Goal: Transaction & Acquisition: Purchase product/service

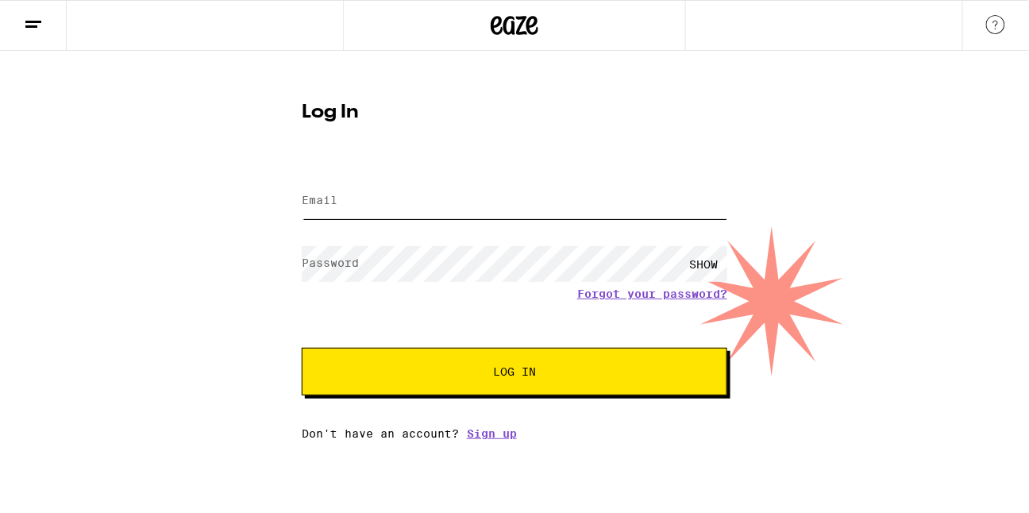
type input "[EMAIL_ADDRESS][PERSON_NAME][DOMAIN_NAME]"
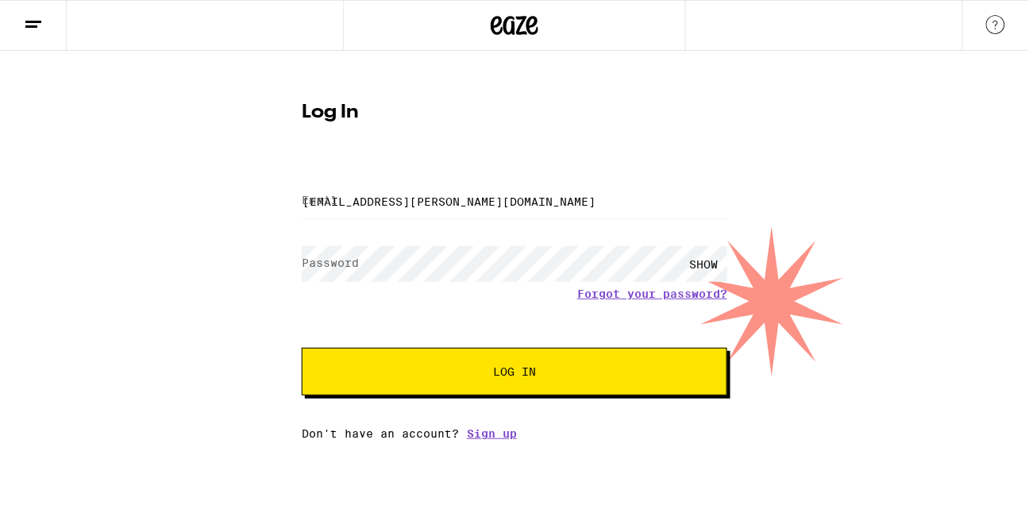
click at [397, 365] on button "Log In" at bounding box center [515, 372] width 426 height 48
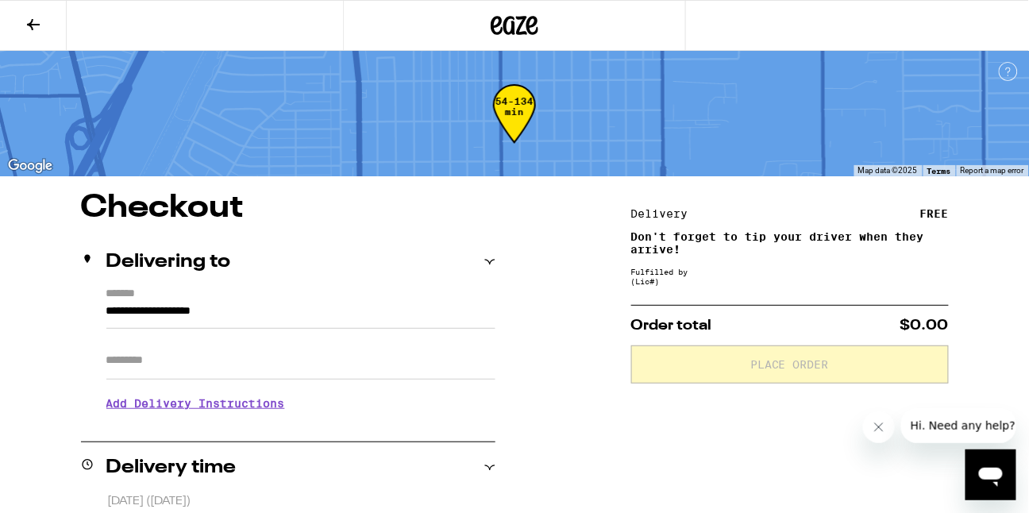
click at [33, 19] on icon at bounding box center [33, 24] width 19 height 19
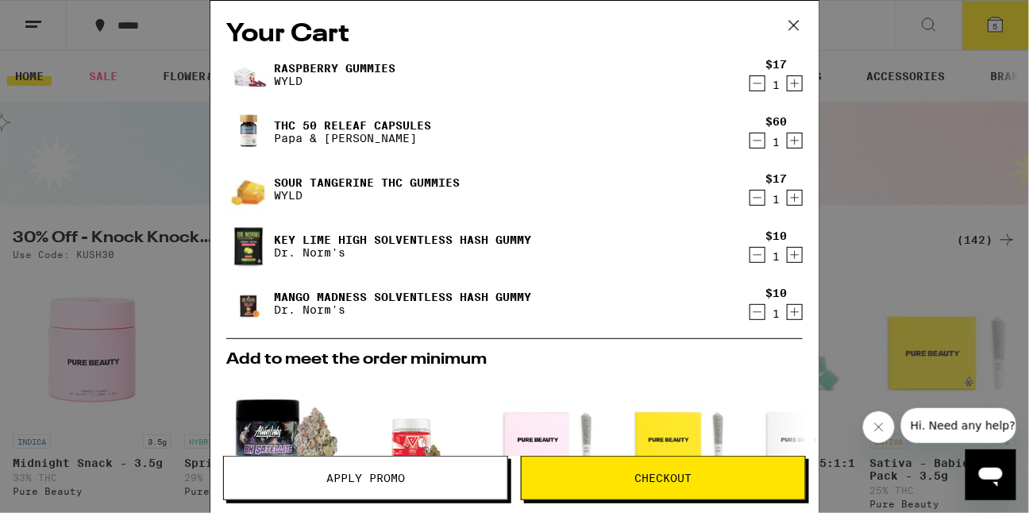
click at [869, 183] on div "Your Cart Raspberry Gummies WYLD $17 1 THC 50 Releaf Capsules Papa & [PERSON_NA…" at bounding box center [514, 256] width 1029 height 513
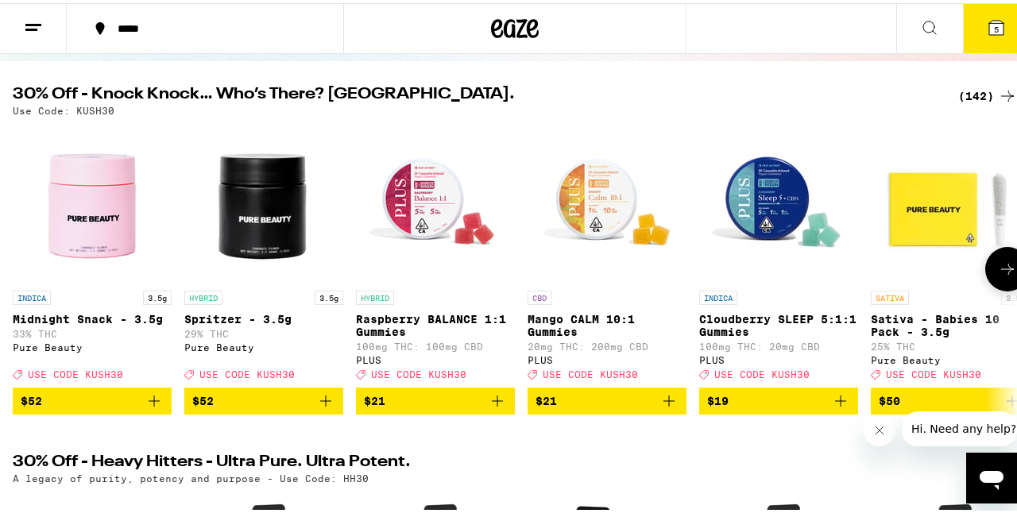
scroll to position [179, 0]
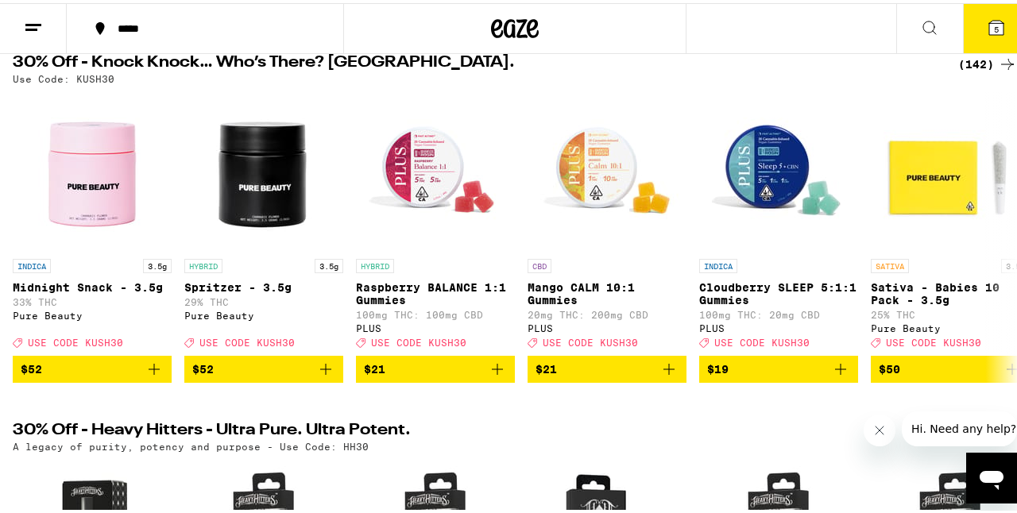
click at [998, 64] on icon at bounding box center [1007, 61] width 19 height 19
click at [965, 60] on div "(142)" at bounding box center [987, 61] width 59 height 19
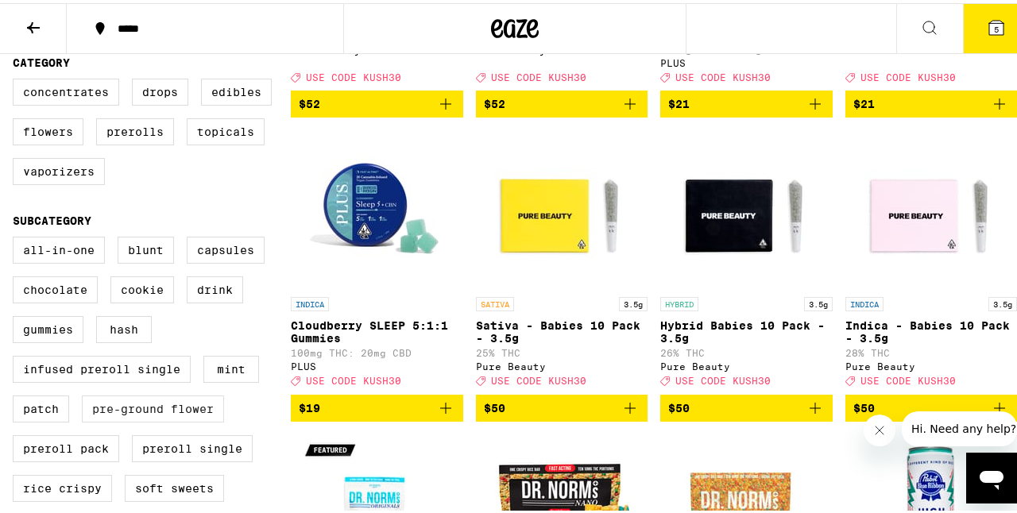
scroll to position [454, 0]
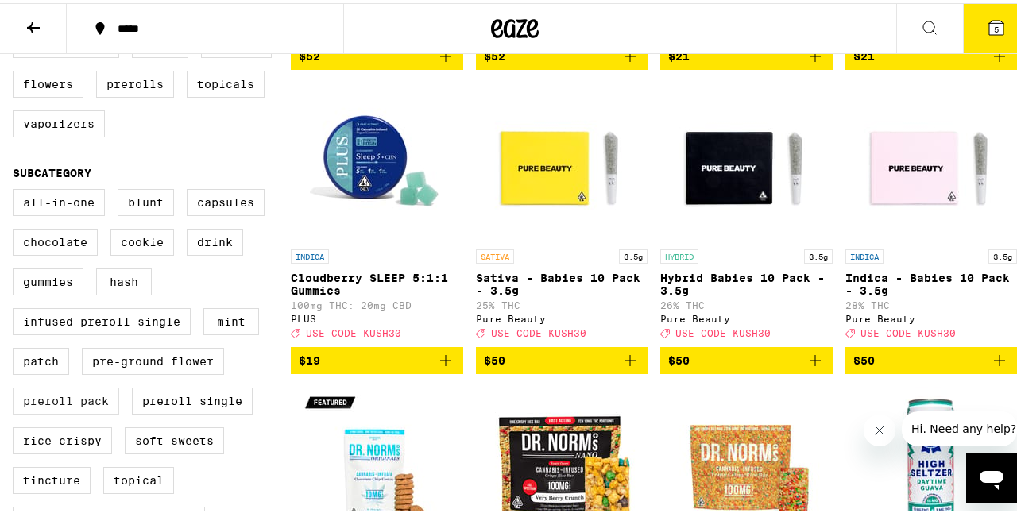
click at [100, 411] on label "Preroll Pack" at bounding box center [66, 397] width 106 height 27
click at [17, 189] on input "Preroll Pack" at bounding box center [16, 188] width 1 height 1
checkbox input "true"
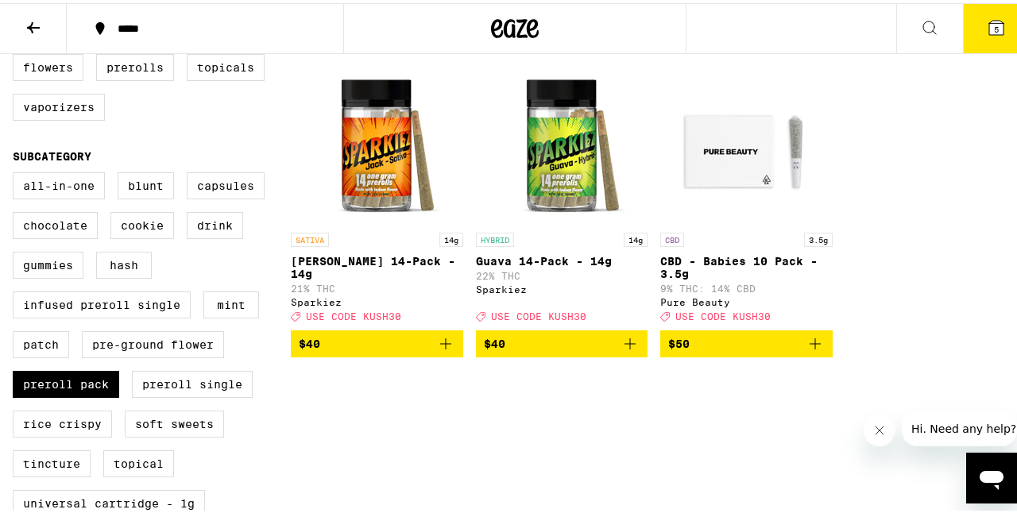
scroll to position [519, 0]
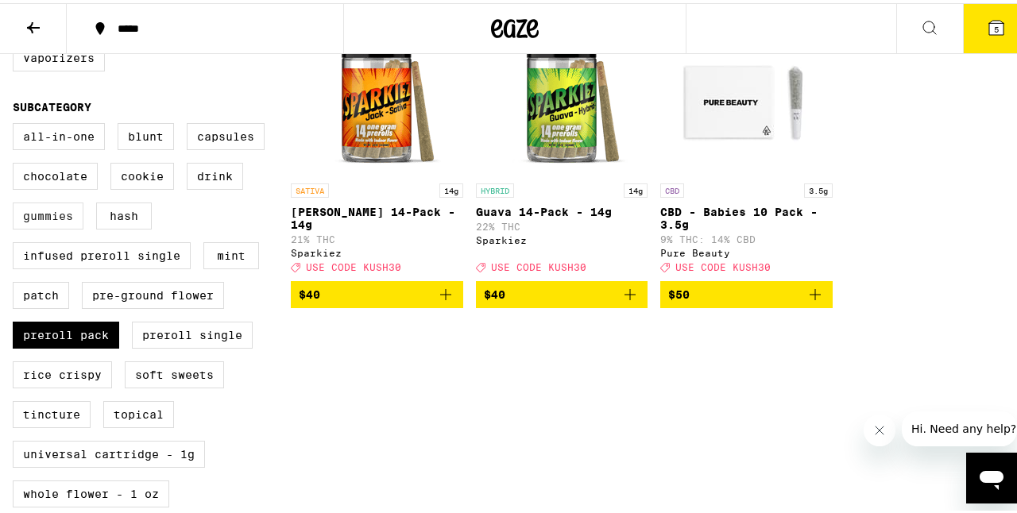
click at [57, 226] on label "Gummies" at bounding box center [48, 212] width 71 height 27
click at [17, 123] on input "Gummies" at bounding box center [16, 122] width 1 height 1
checkbox input "true"
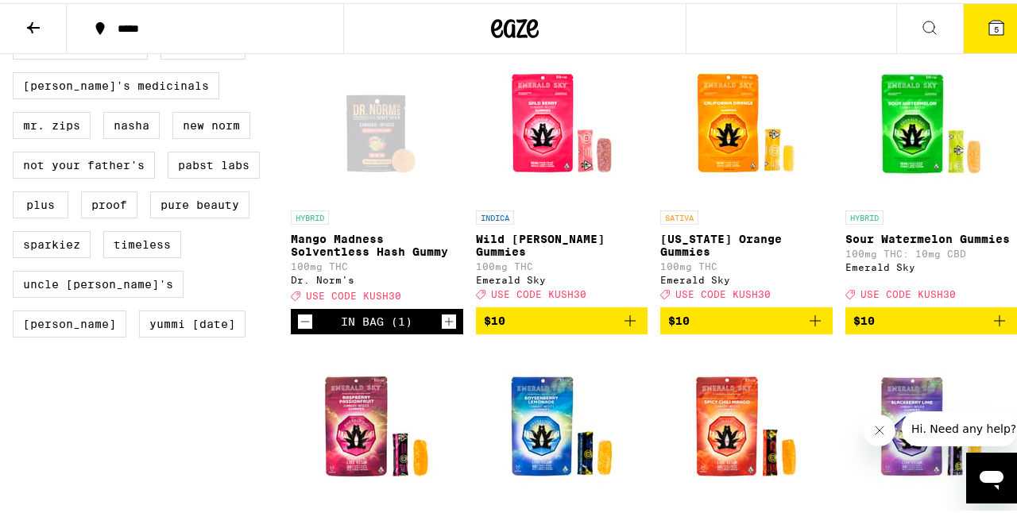
scroll to position [1395, 0]
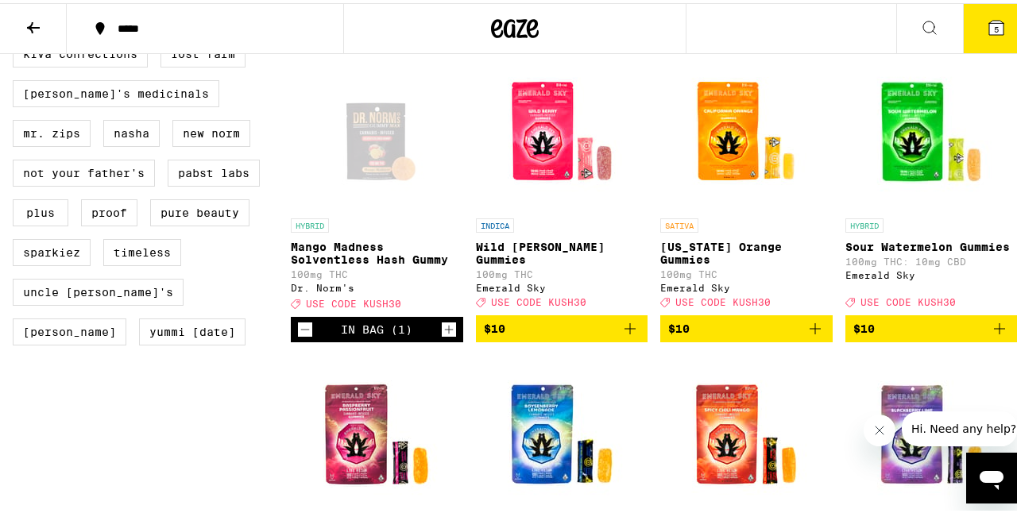
click at [708, 335] on span "$10" at bounding box center [746, 325] width 156 height 19
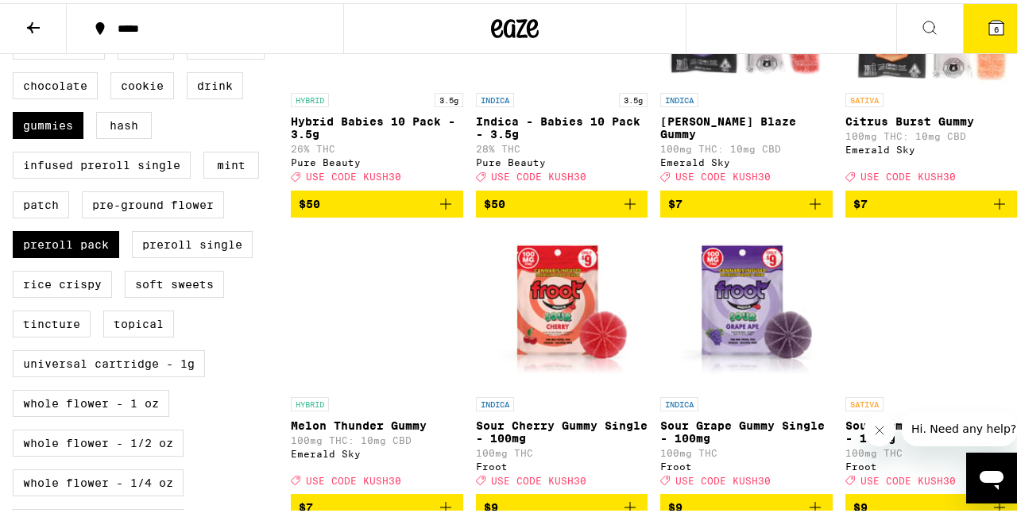
scroll to position [604, 0]
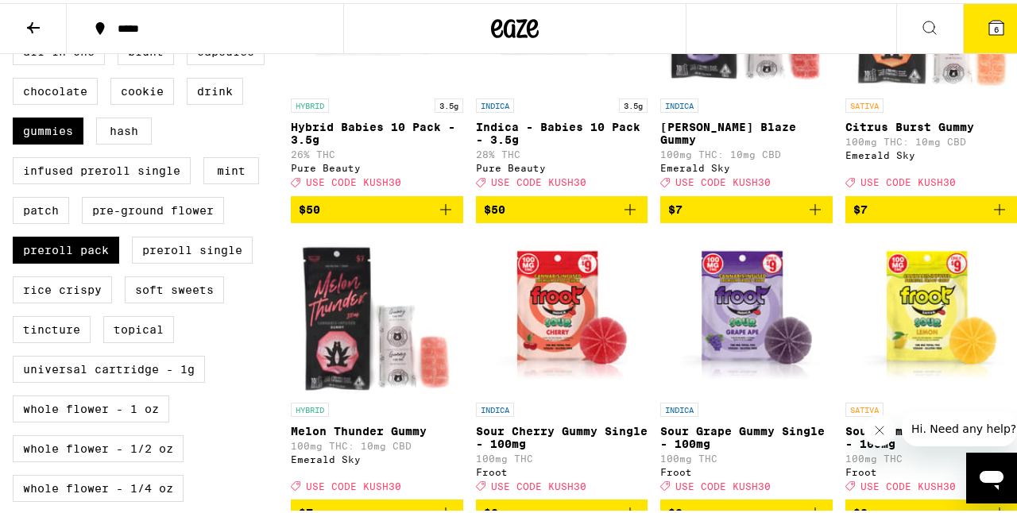
click at [37, 17] on icon at bounding box center [33, 24] width 19 height 19
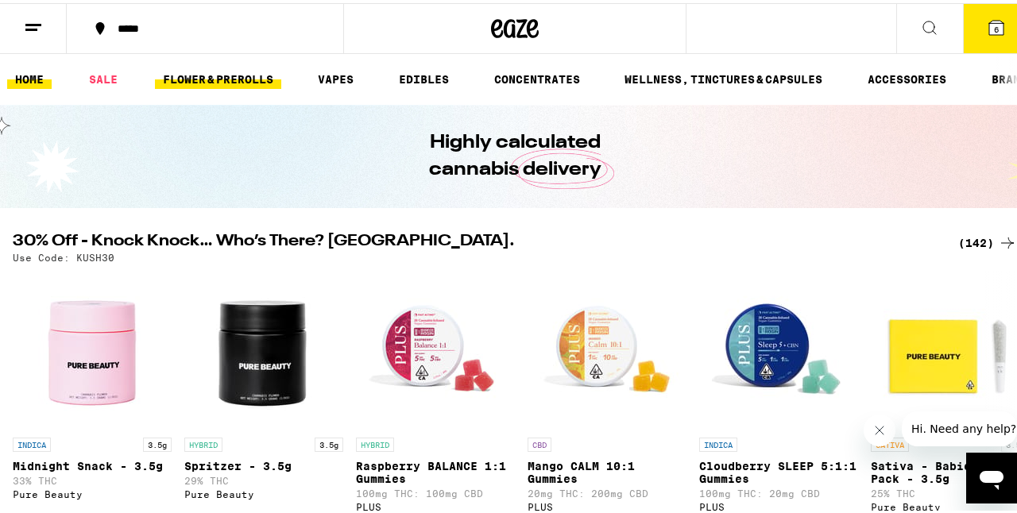
click at [208, 67] on link "FLOWER & PREROLLS" at bounding box center [218, 76] width 126 height 19
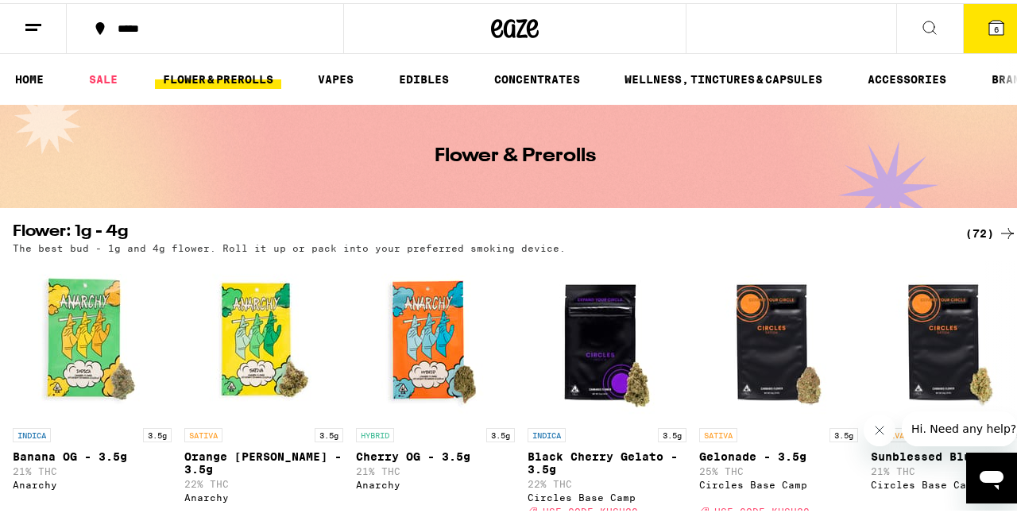
click at [233, 79] on link "FLOWER & PREROLLS" at bounding box center [218, 76] width 126 height 19
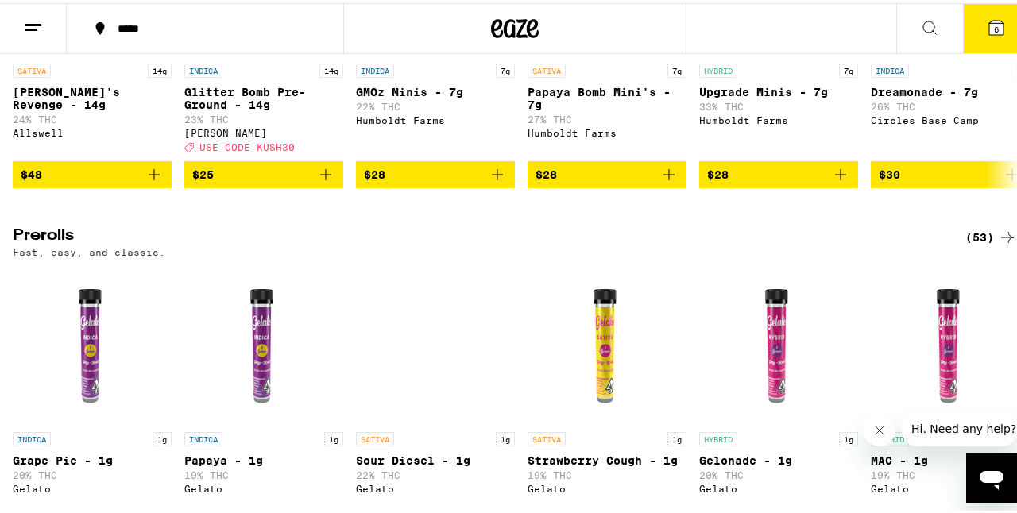
scroll to position [1241, 0]
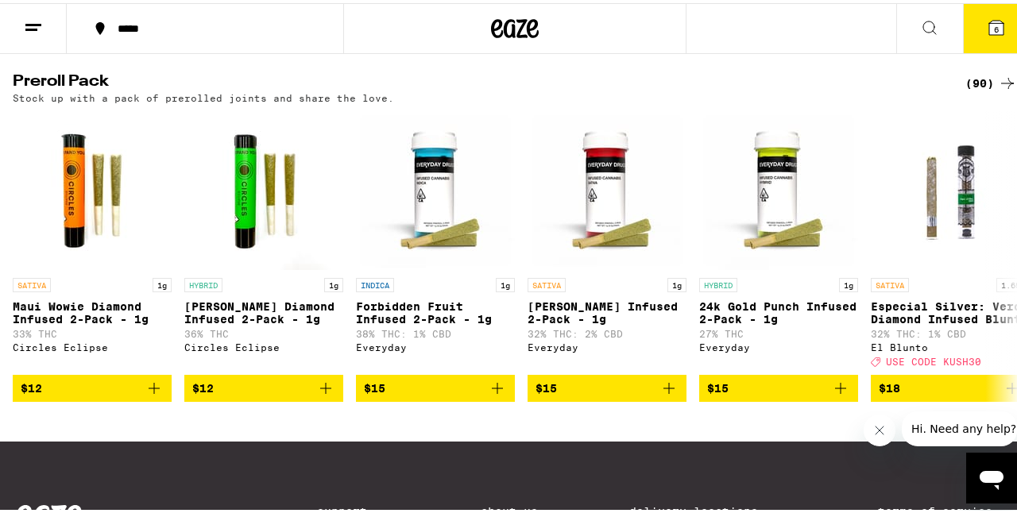
click at [998, 90] on icon at bounding box center [1007, 80] width 19 height 19
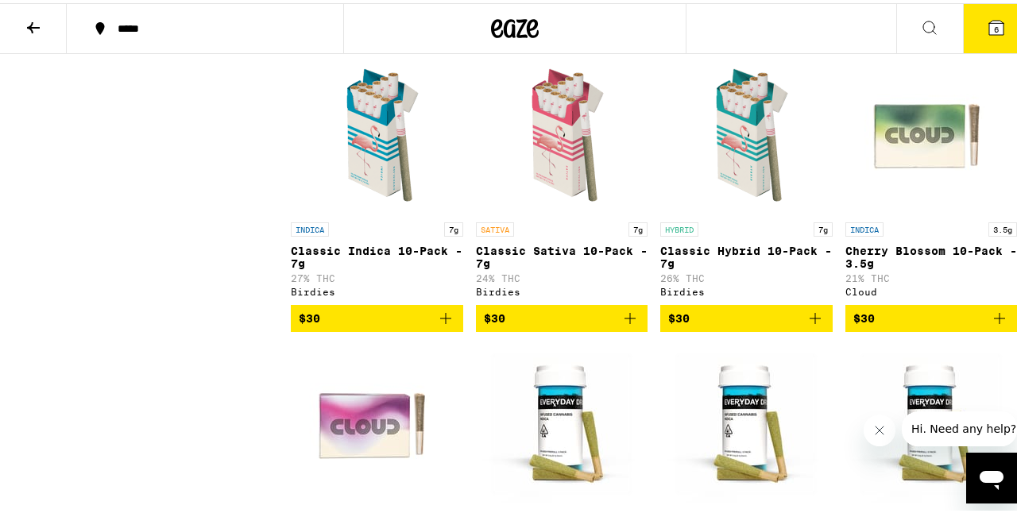
scroll to position [1352, 0]
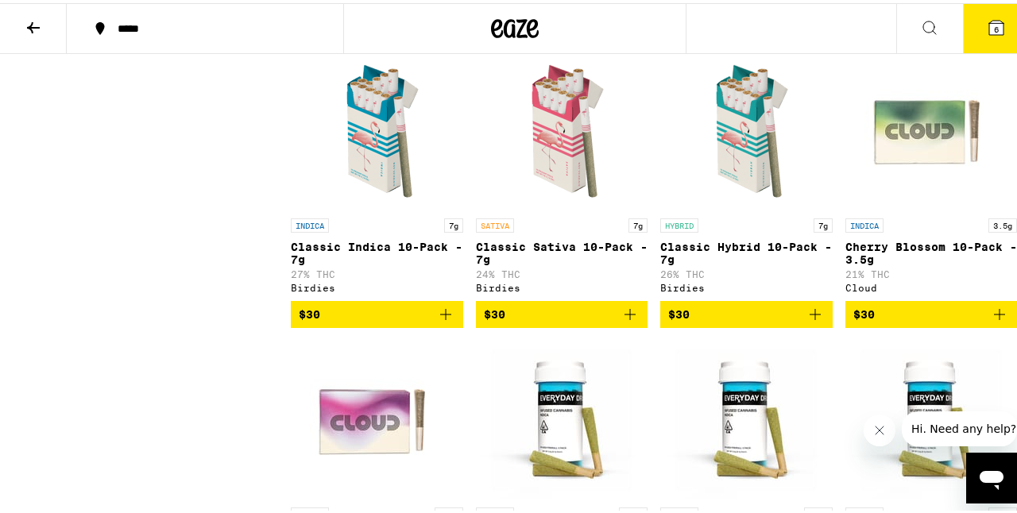
click at [692, 321] on span "$30" at bounding box center [746, 311] width 156 height 19
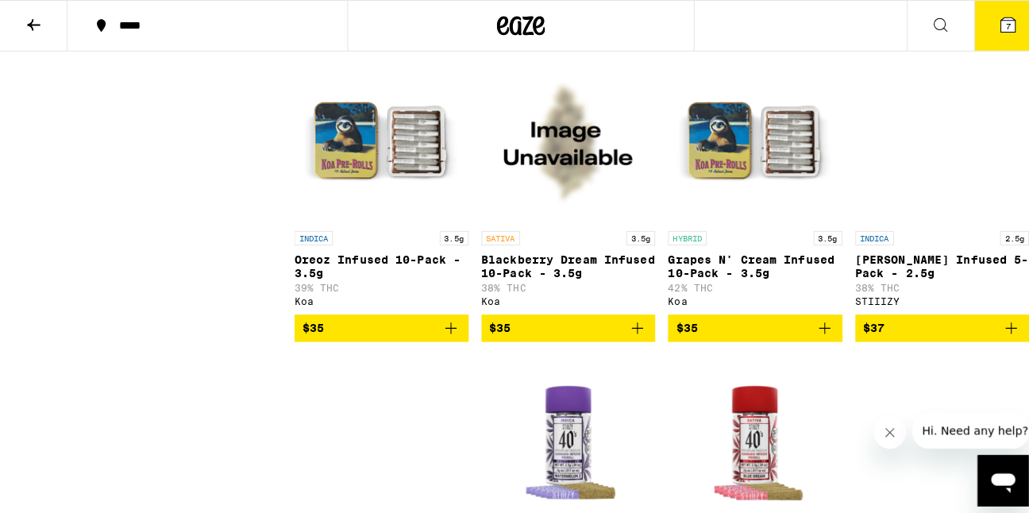
scroll to position [2094, 0]
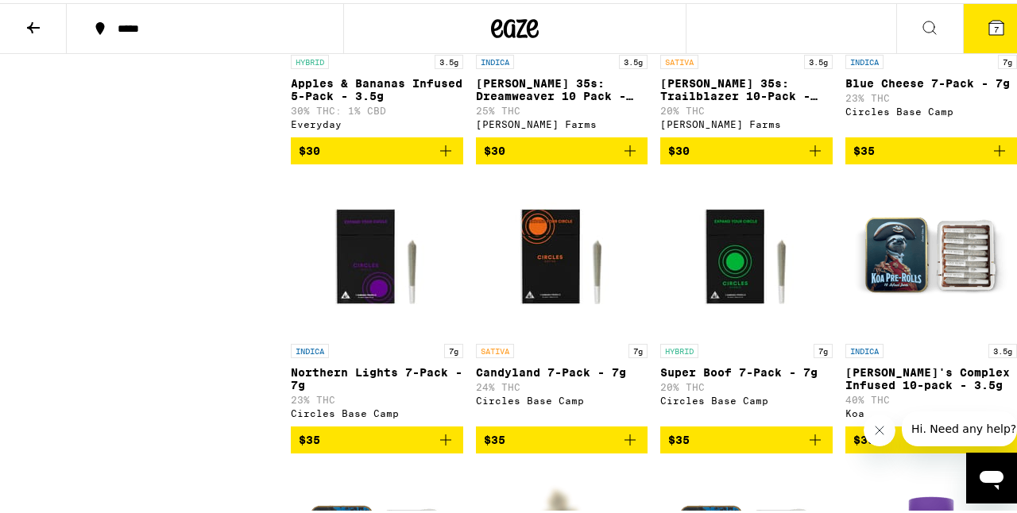
click at [965, 23] on button "7" at bounding box center [996, 25] width 67 height 49
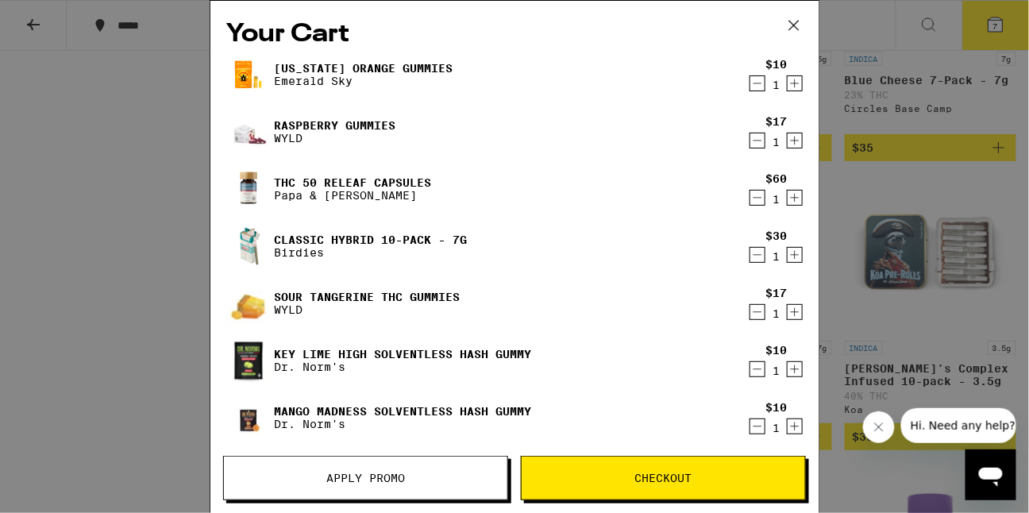
click at [389, 473] on span "Apply Promo" at bounding box center [365, 478] width 79 height 11
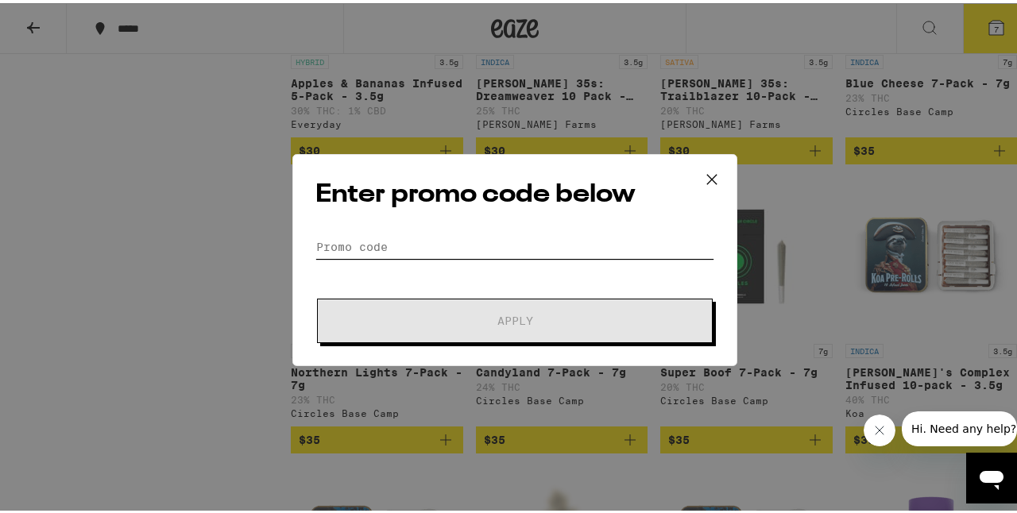
click at [395, 232] on input "Promo Code" at bounding box center [514, 244] width 399 height 24
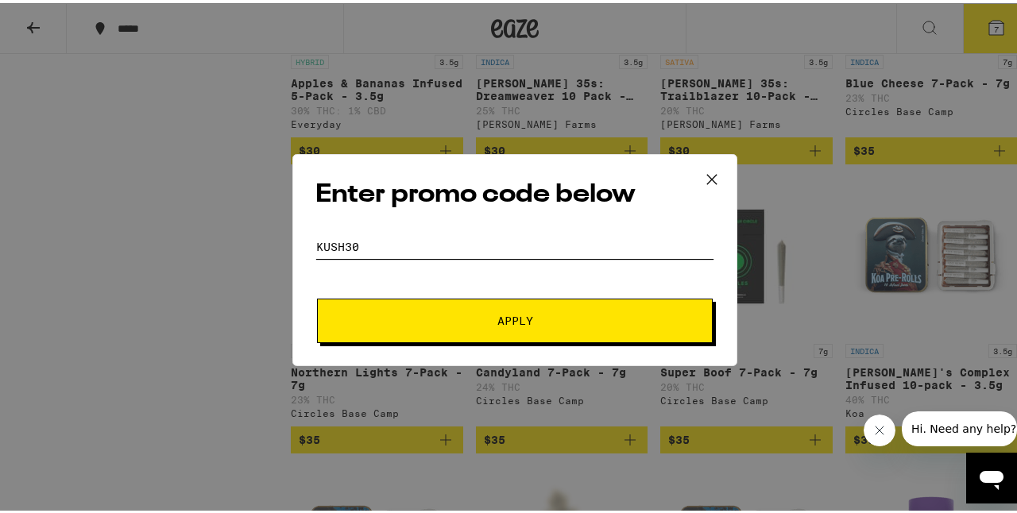
type input "kush30"
click at [317, 295] on button "Apply" at bounding box center [515, 317] width 396 height 44
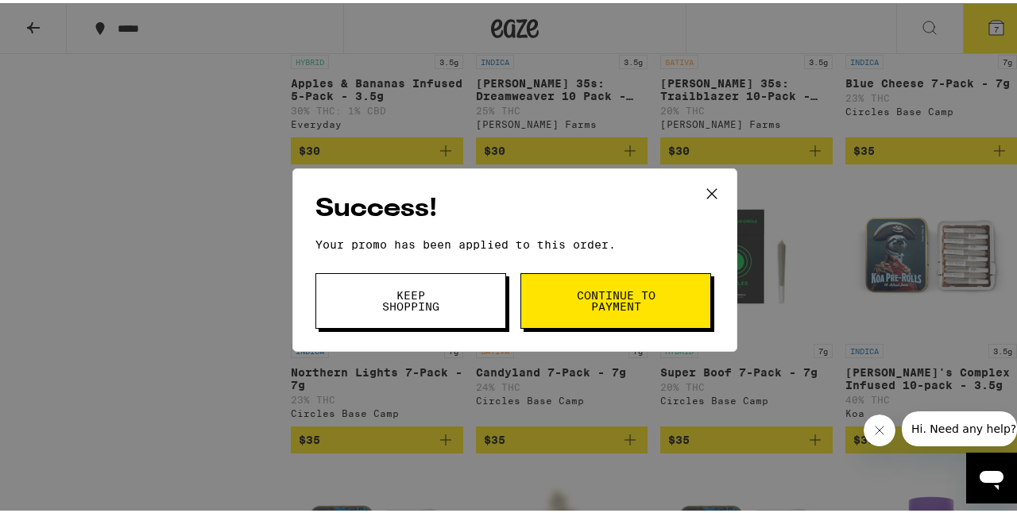
click at [708, 192] on icon at bounding box center [712, 191] width 24 height 24
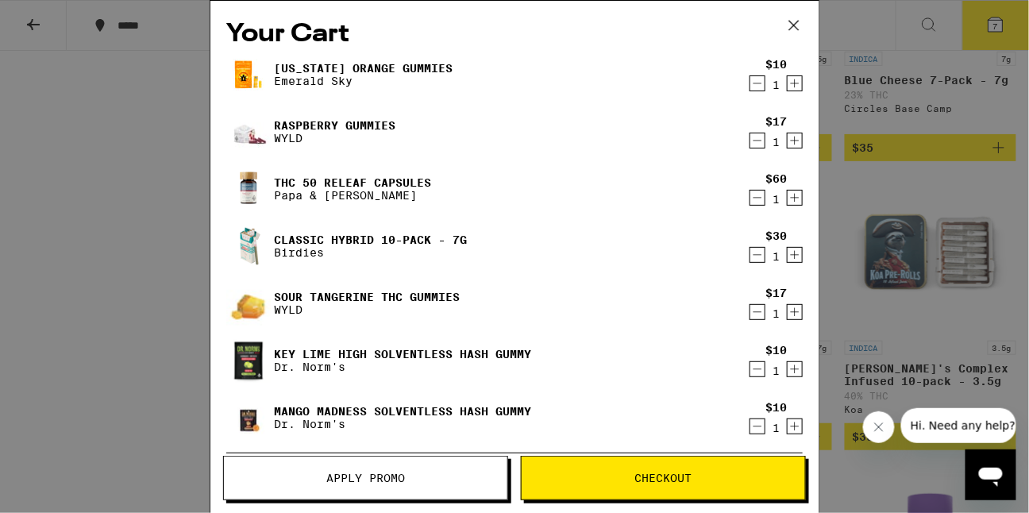
click at [751, 143] on icon "Decrement" at bounding box center [758, 140] width 14 height 19
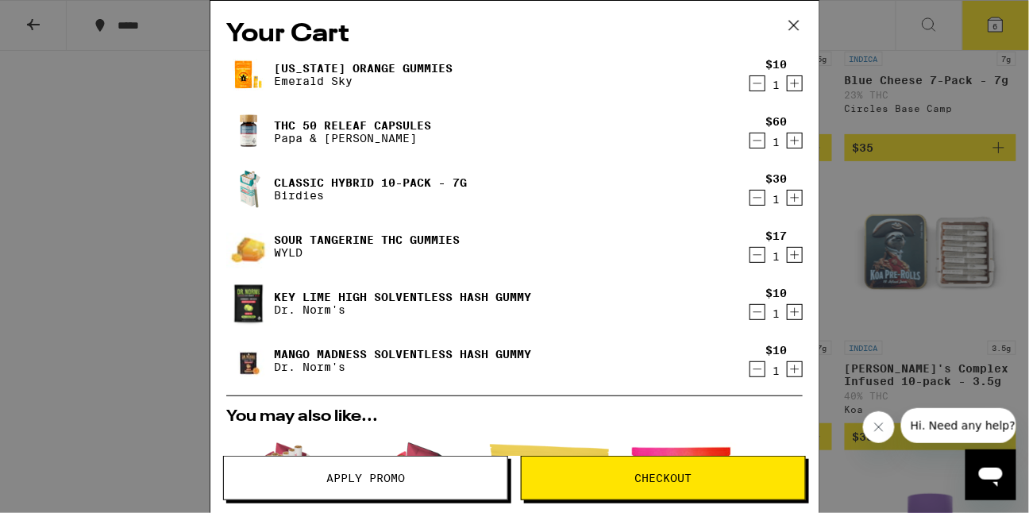
click at [751, 143] on icon "Decrement" at bounding box center [758, 140] width 14 height 19
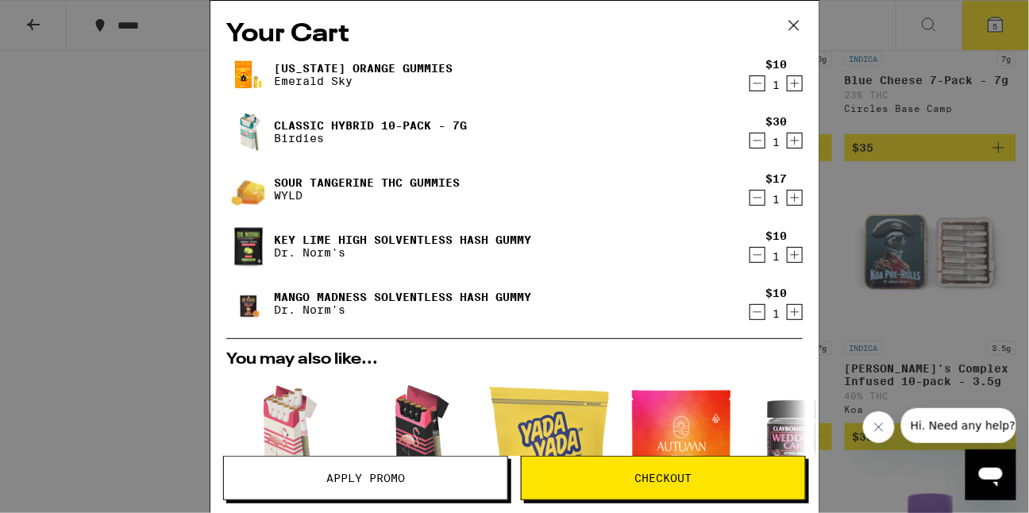
click at [751, 198] on icon "Decrement" at bounding box center [758, 197] width 14 height 19
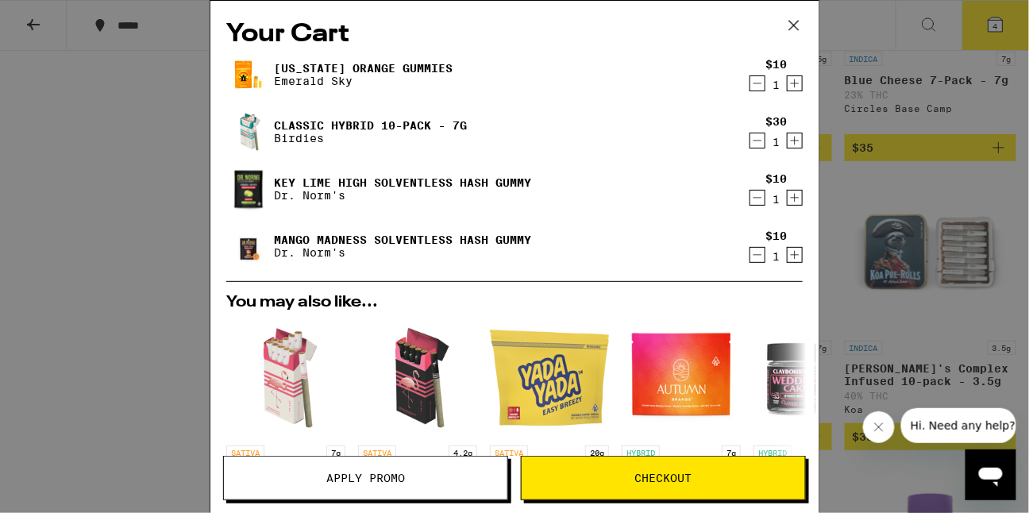
click at [751, 196] on icon "Decrement" at bounding box center [758, 197] width 14 height 19
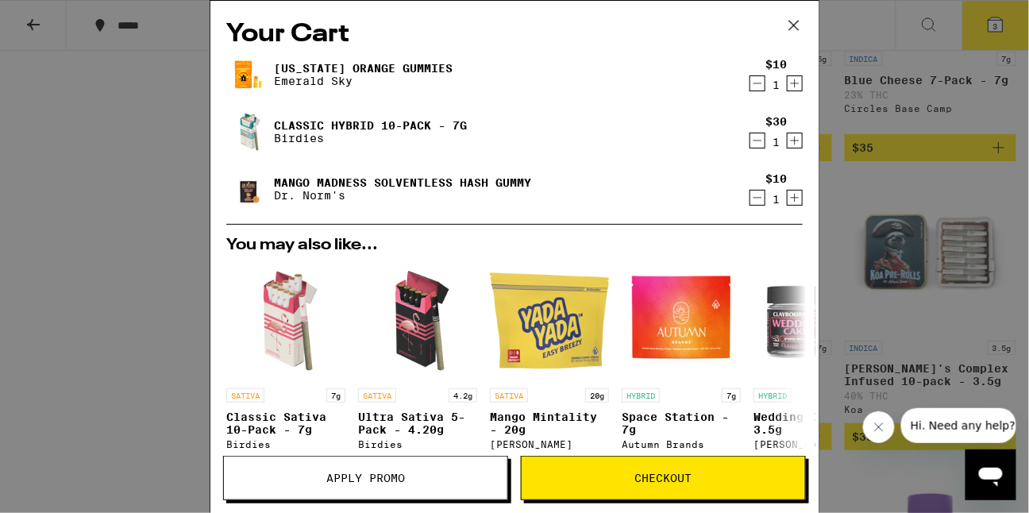
click at [751, 195] on icon "Decrement" at bounding box center [758, 197] width 14 height 19
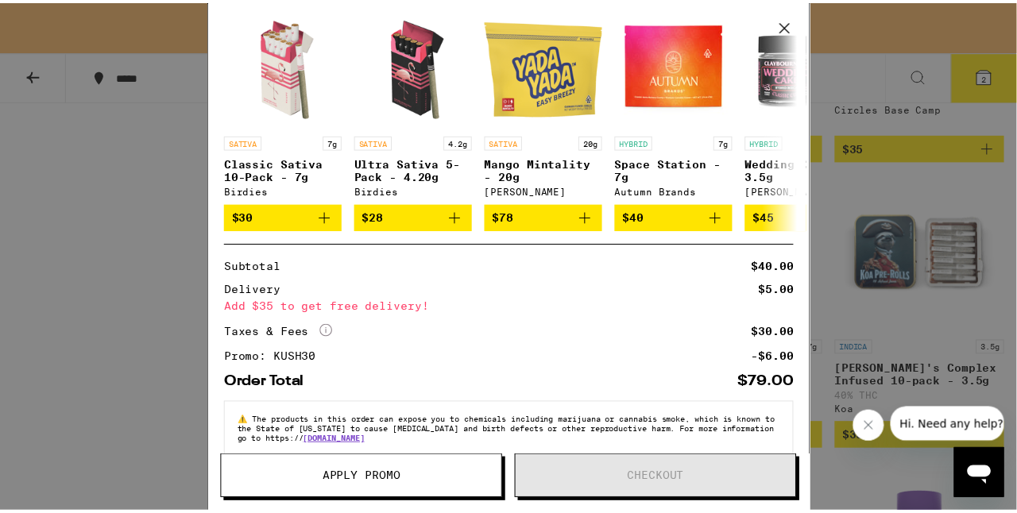
scroll to position [280, 0]
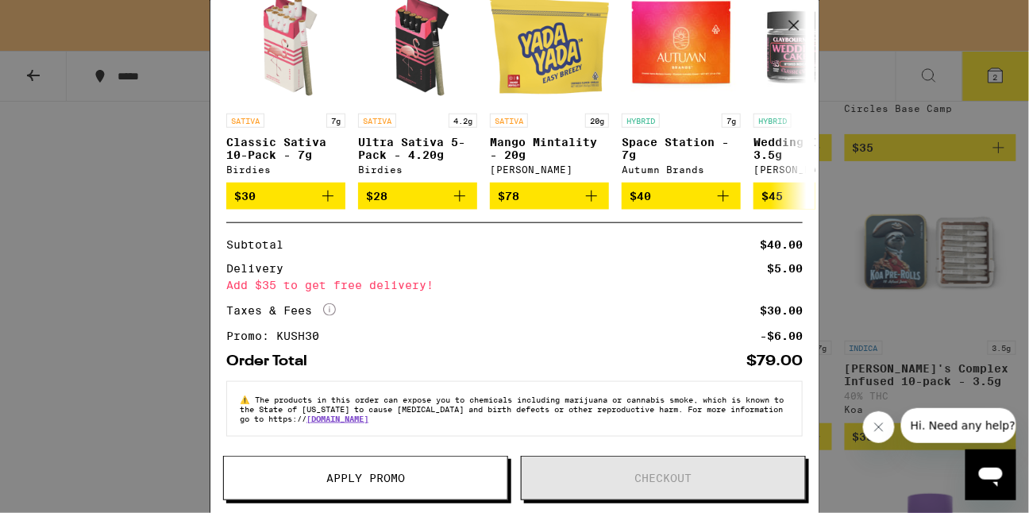
click at [129, 249] on div "Your Cart Your cart is under the $50 minimum. [US_STATE] Orange Gummies Emerald…" at bounding box center [514, 256] width 1029 height 513
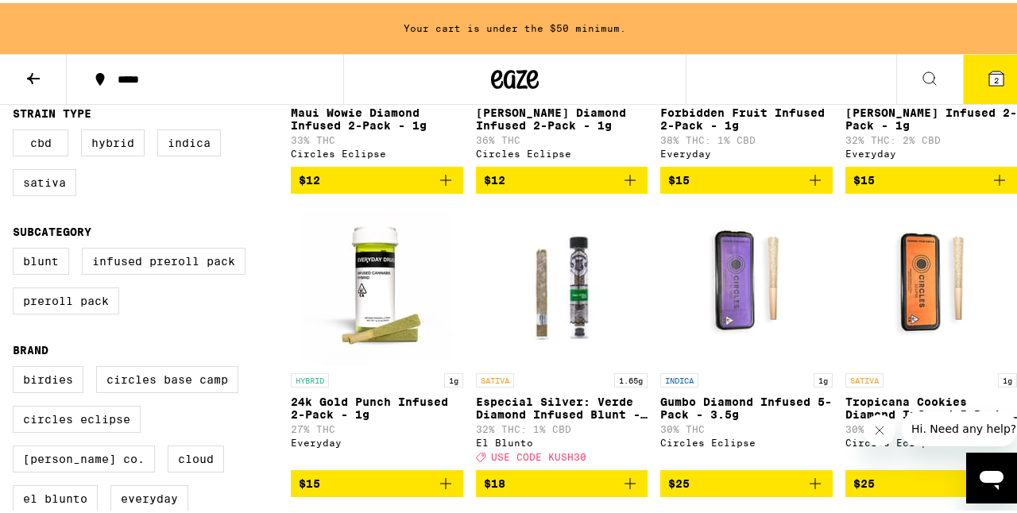
scroll to position [354, 0]
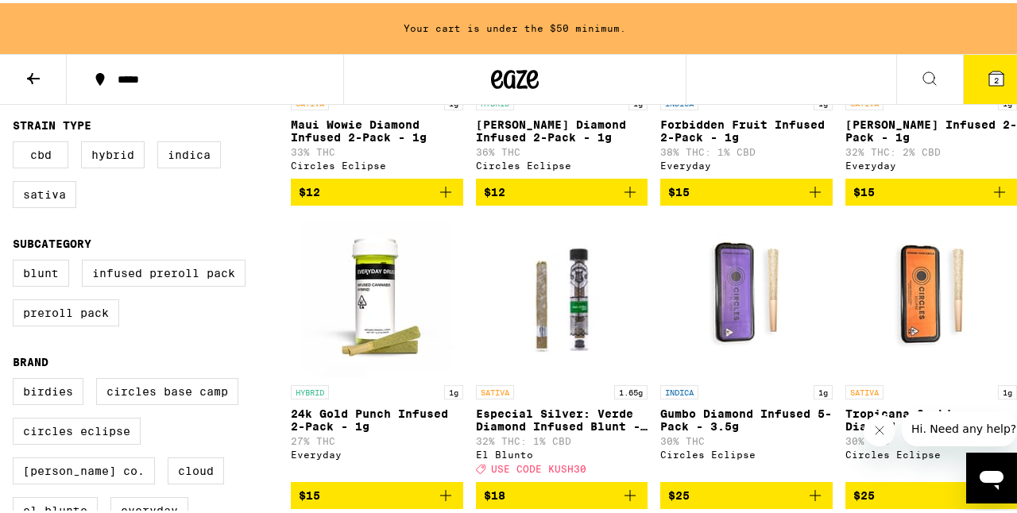
click at [30, 68] on icon at bounding box center [33, 75] width 19 height 19
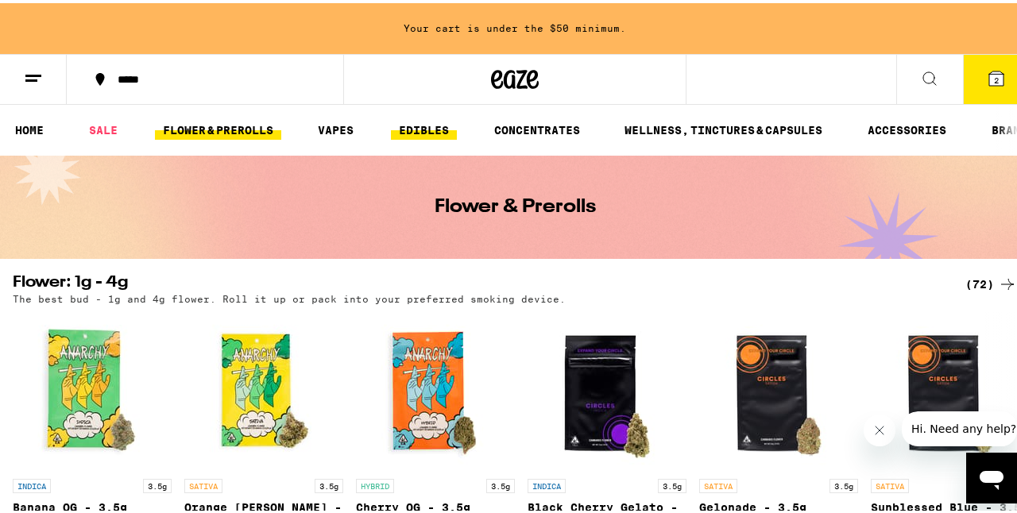
click at [441, 125] on link "EDIBLES" at bounding box center [424, 127] width 66 height 19
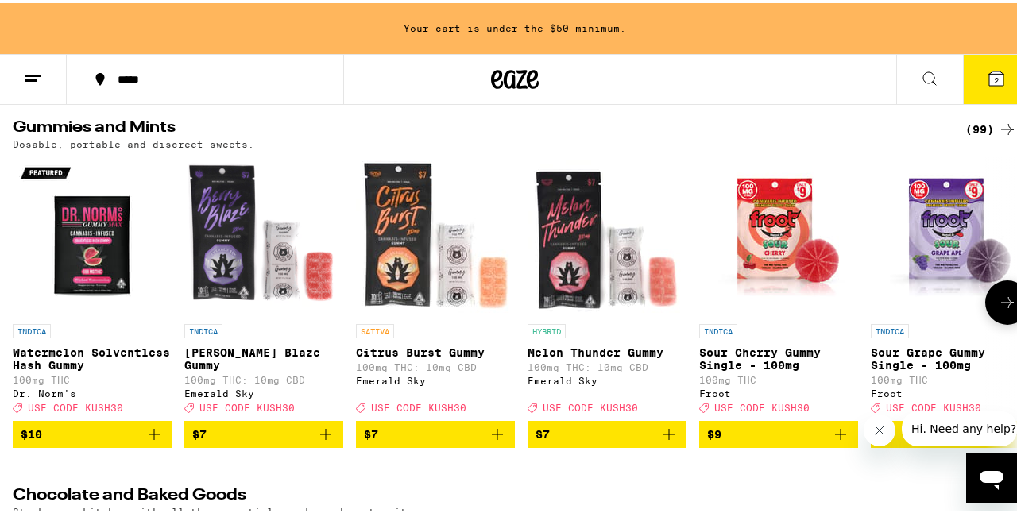
scroll to position [68, 0]
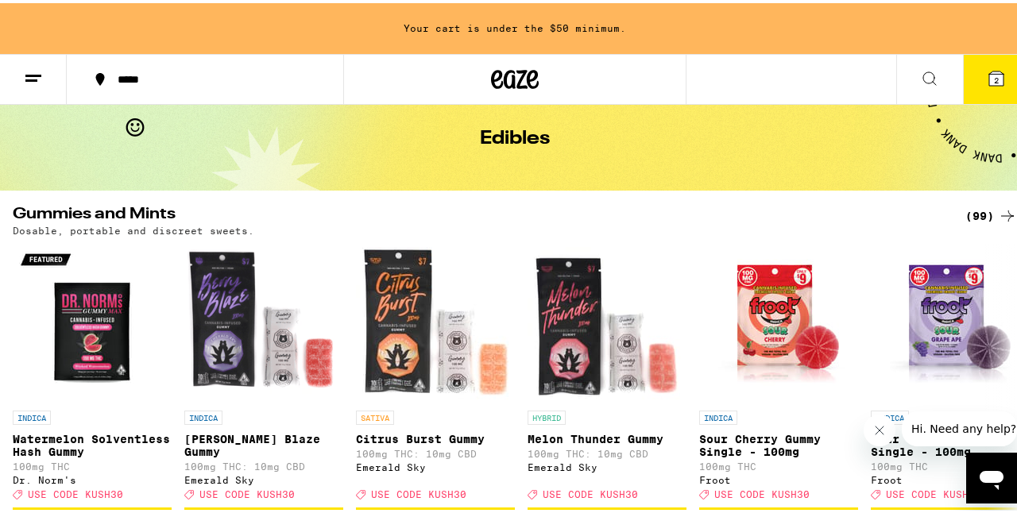
click at [1002, 215] on icon at bounding box center [1007, 212] width 19 height 19
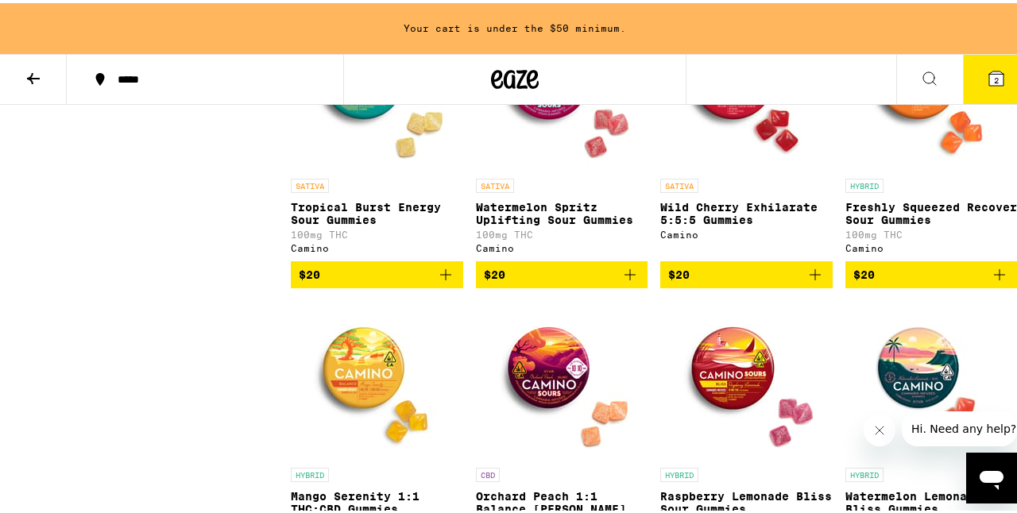
scroll to position [4417, 0]
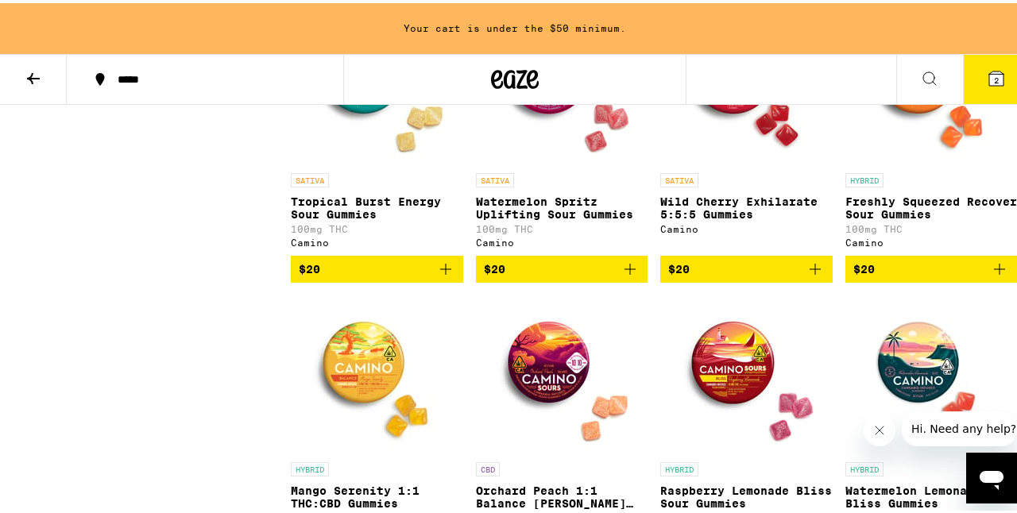
click at [888, 162] on img "Open page for Freshly Squeezed Recover Sour Gummies from Camino" at bounding box center [930, 82] width 159 height 159
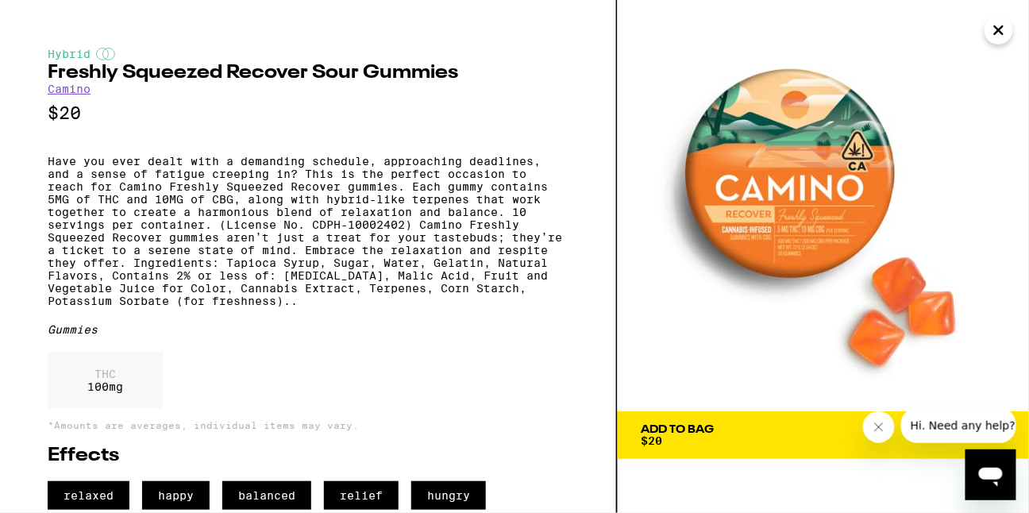
click at [1002, 34] on icon "Close" at bounding box center [999, 30] width 8 height 8
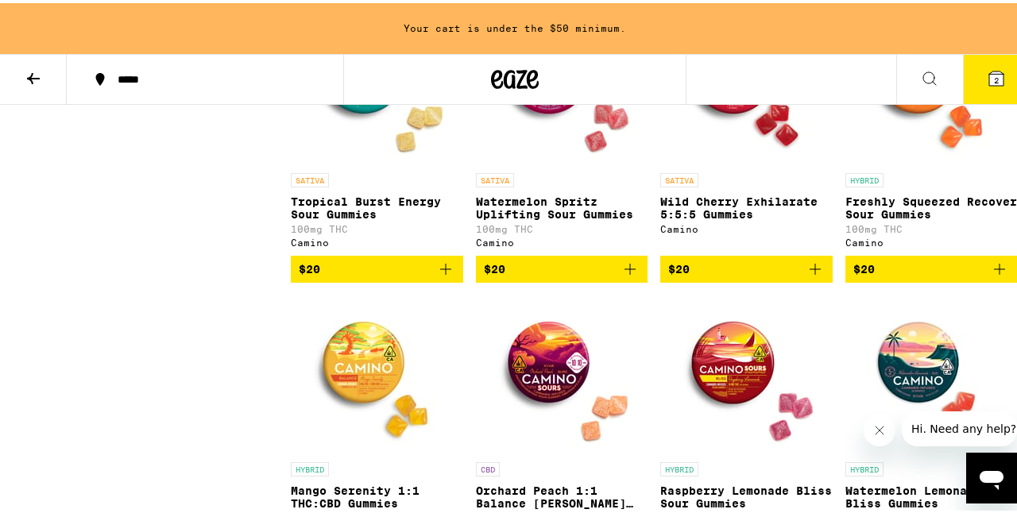
click at [384, 162] on img "Open page for Tropical Burst Energy Sour Gummies from Camino" at bounding box center [376, 82] width 159 height 159
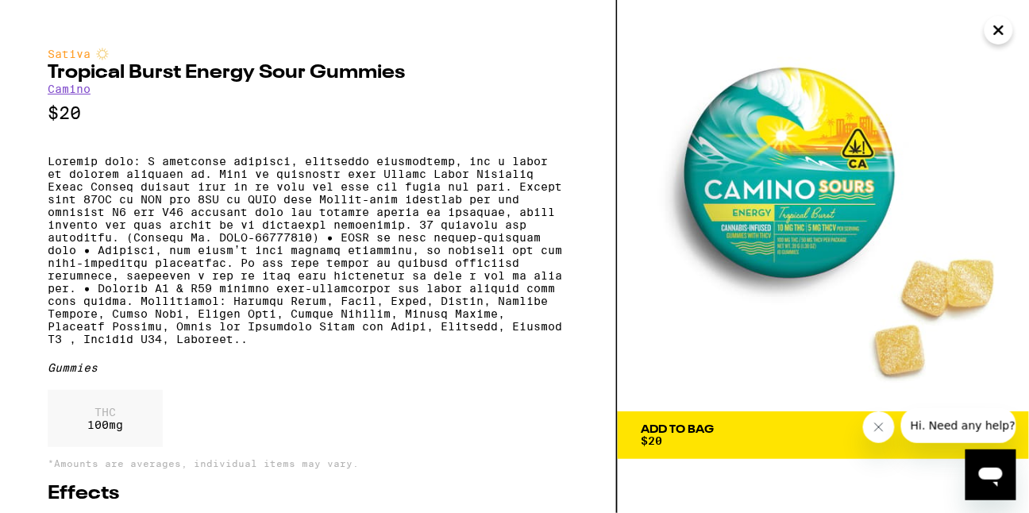
click at [1000, 24] on icon "Close" at bounding box center [999, 30] width 19 height 24
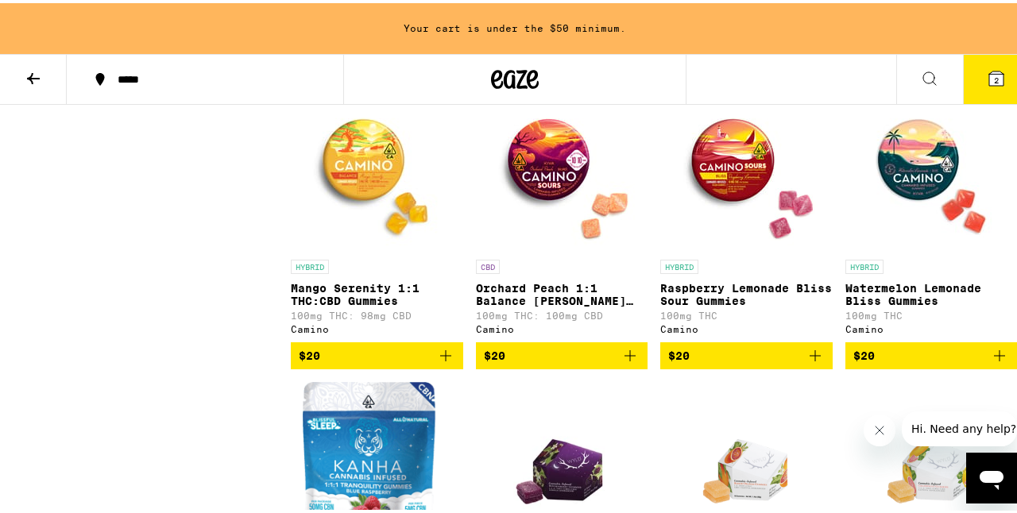
scroll to position [4787, 0]
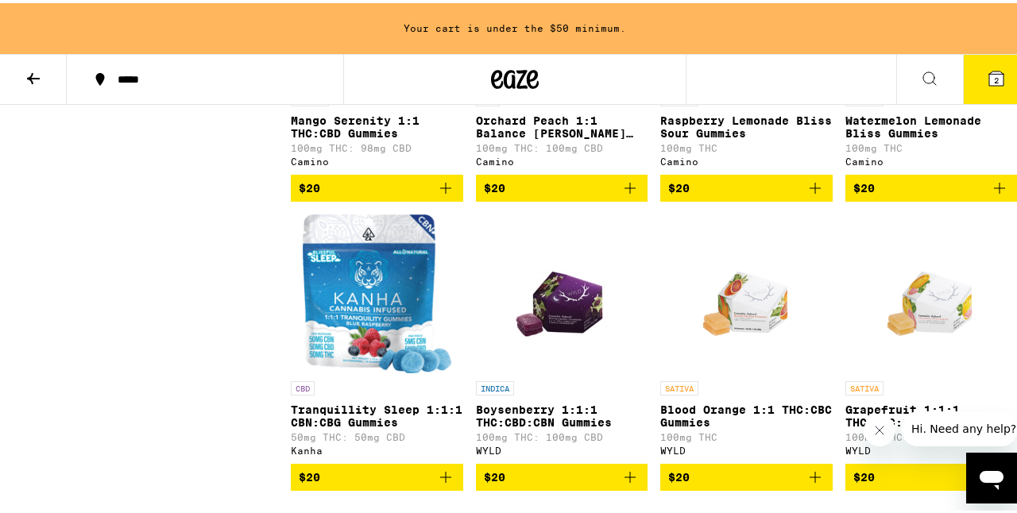
click at [536, 81] on img "Open page for Orchard Peach 1:1 Balance Sours Gummies from Camino" at bounding box center [561, 1] width 159 height 159
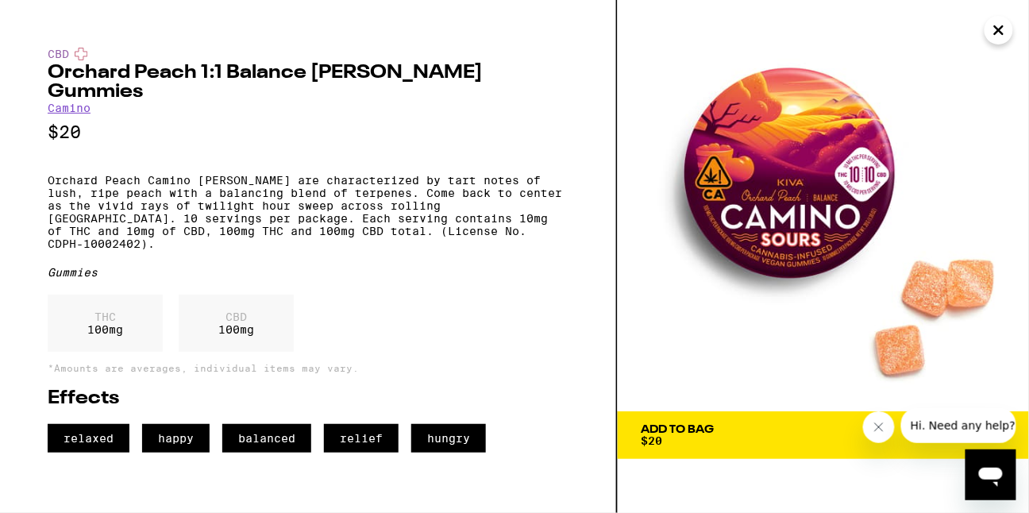
click at [999, 32] on icon "Close" at bounding box center [999, 30] width 19 height 24
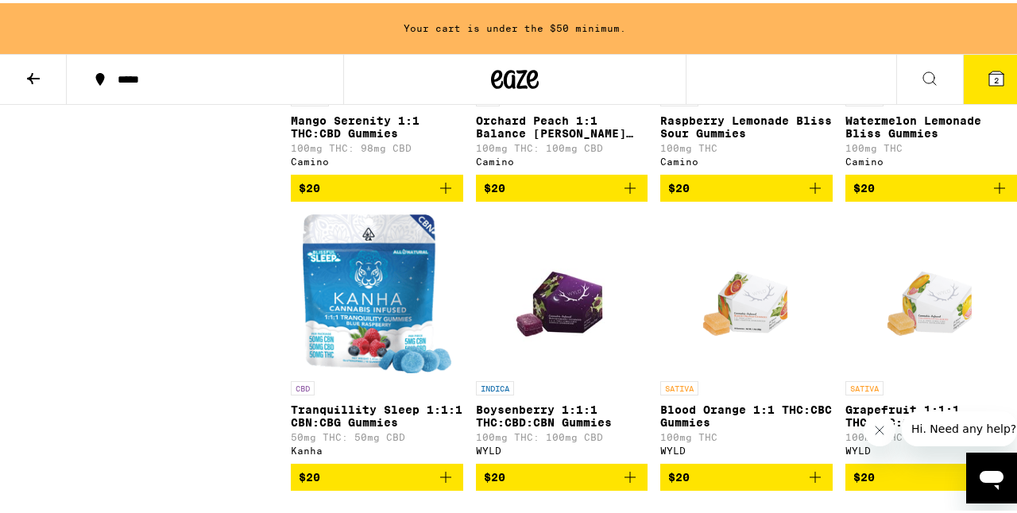
click at [710, 81] on img "Open page for Raspberry Lemonade Bliss Sour Gummies from Camino" at bounding box center [745, 1] width 159 height 159
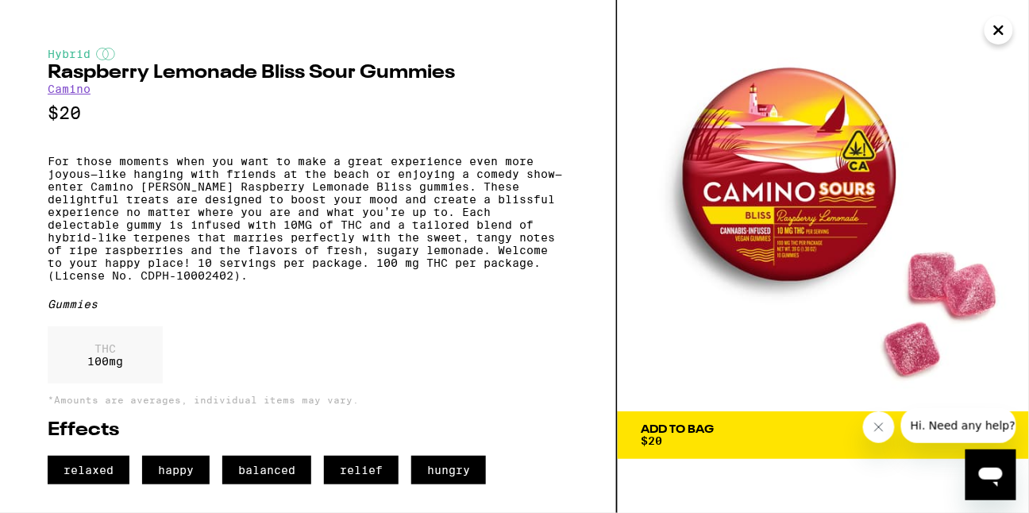
click at [995, 26] on icon "Close" at bounding box center [999, 30] width 8 height 8
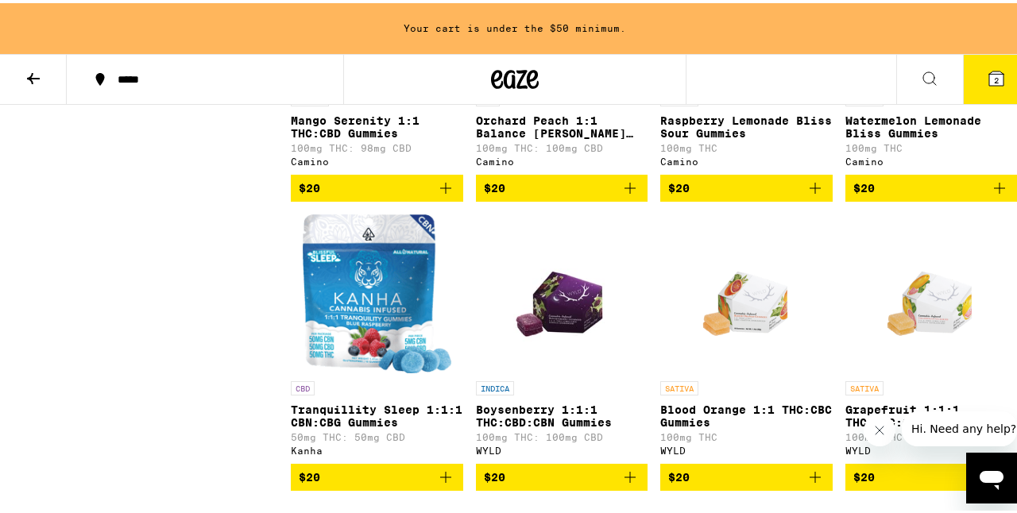
scroll to position [4762, 0]
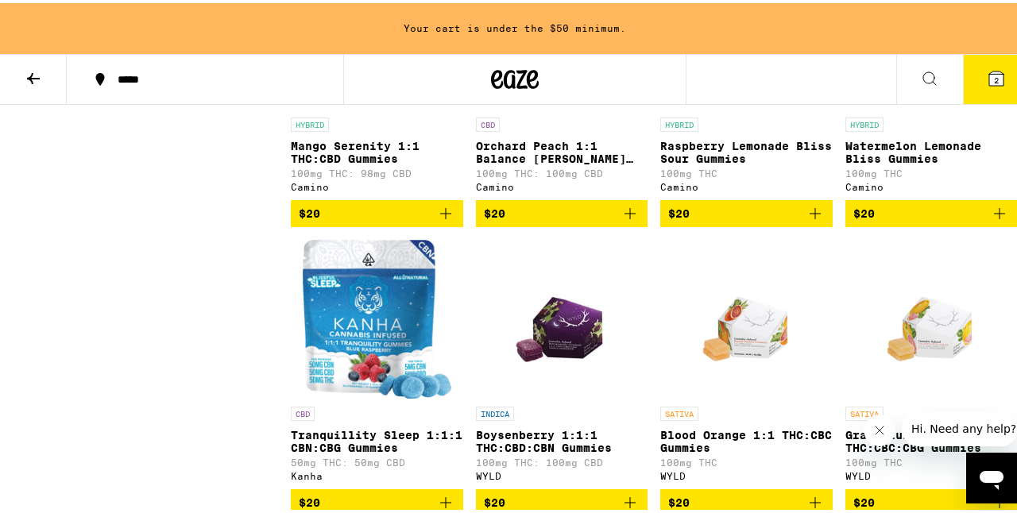
click at [380, 106] on img "Open page for Mango Serenity 1:1 THC:CBD Gummies from Camino" at bounding box center [376, 27] width 159 height 159
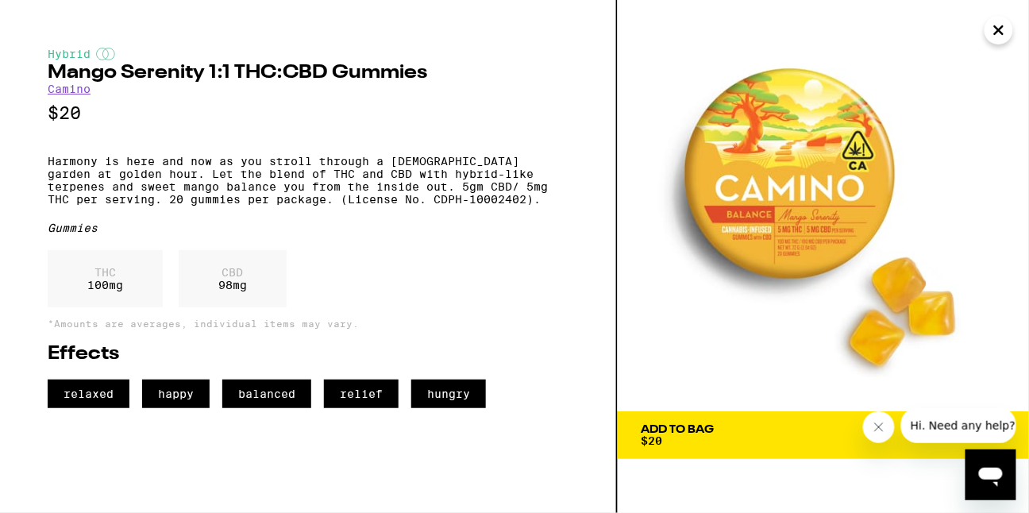
click at [998, 24] on icon "Close" at bounding box center [999, 30] width 19 height 24
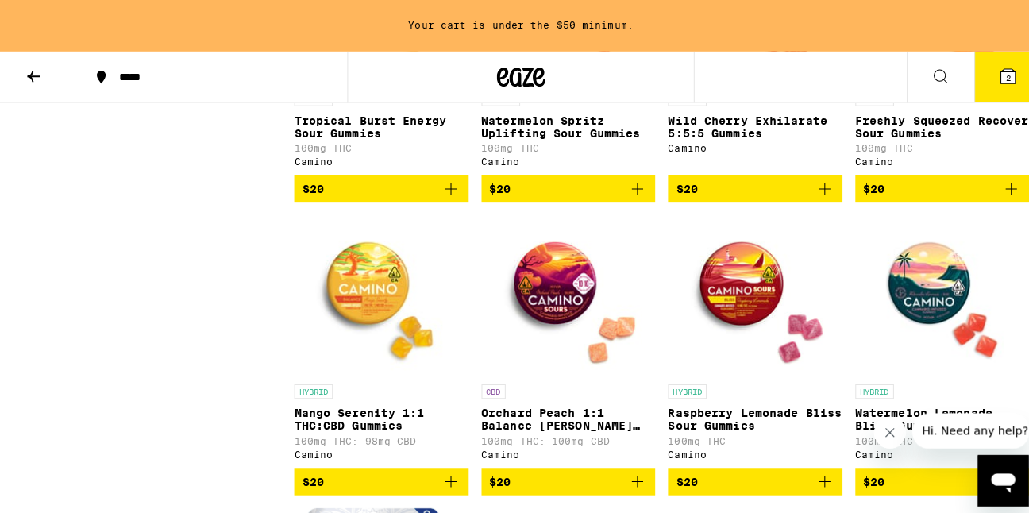
scroll to position [4480, 0]
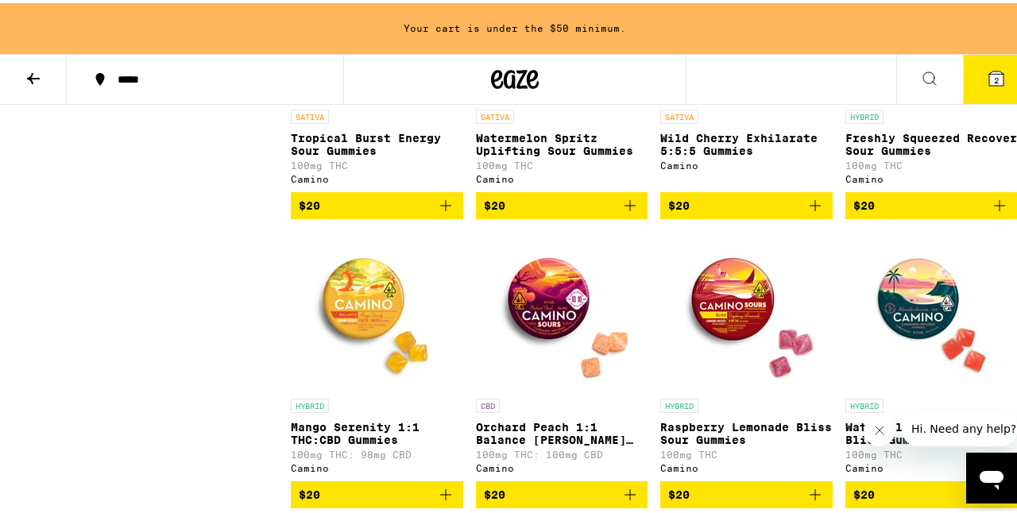
click at [720, 98] on img "Open page for Wild Cherry Exhilarate 5:5:5 Gummies from Camino" at bounding box center [745, 19] width 159 height 159
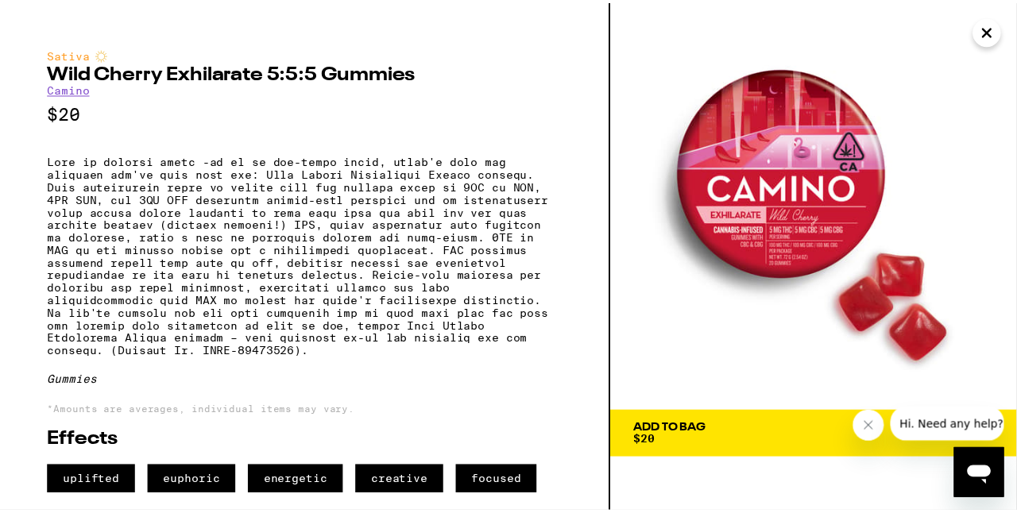
scroll to position [14, 0]
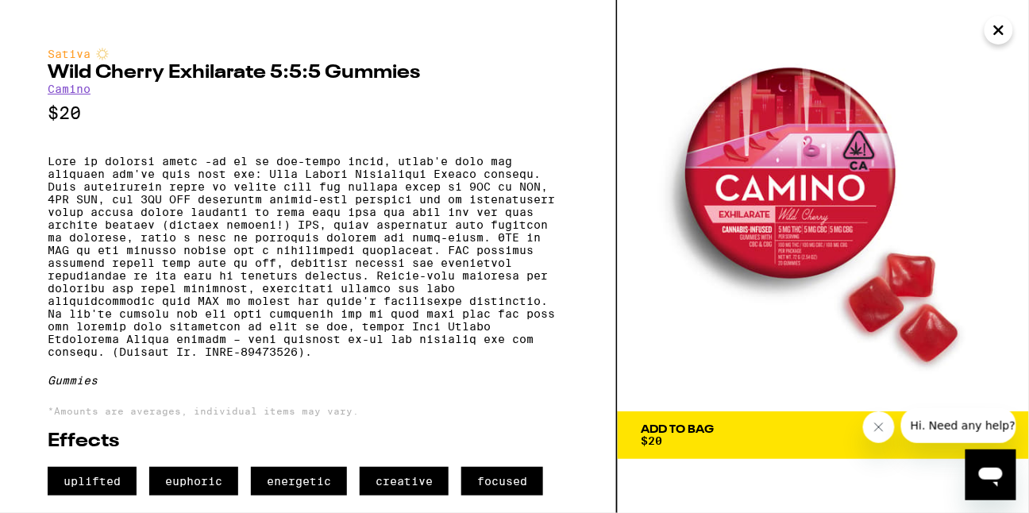
click at [1000, 14] on img at bounding box center [823, 205] width 411 height 411
click at [1002, 25] on icon "Close" at bounding box center [999, 30] width 19 height 24
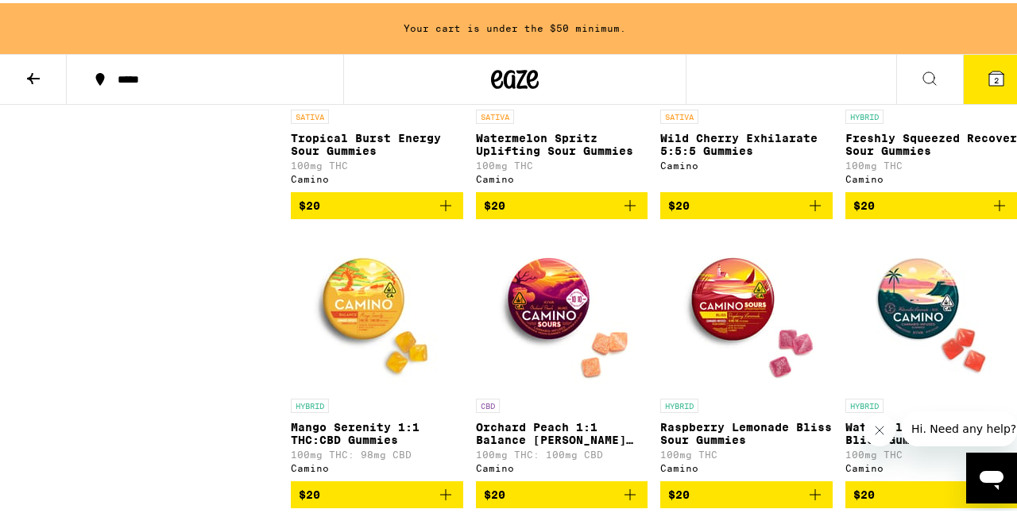
click at [528, 98] on img "Open page for Watermelon Spritz Uplifting Sour Gummies from Camino" at bounding box center [561, 19] width 159 height 159
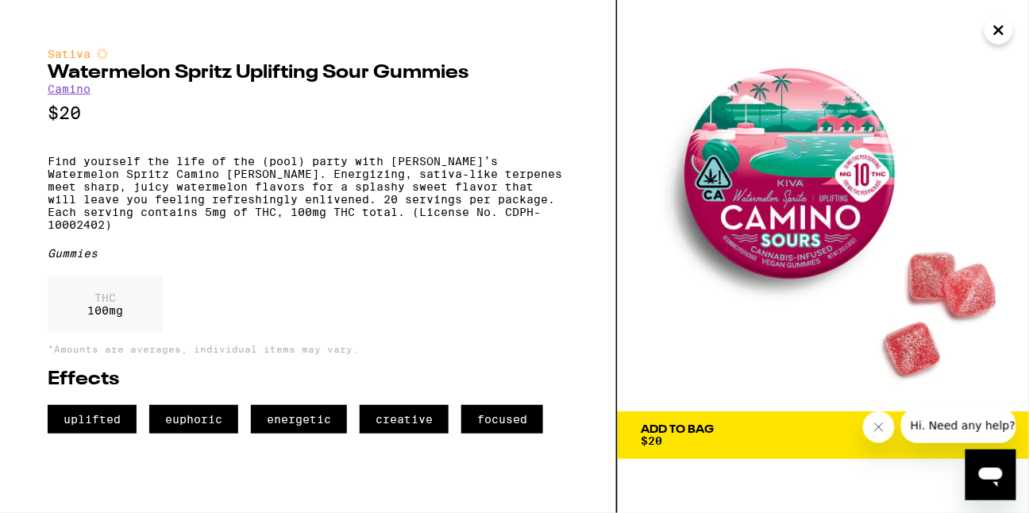
click at [1005, 33] on icon "Close" at bounding box center [999, 30] width 19 height 24
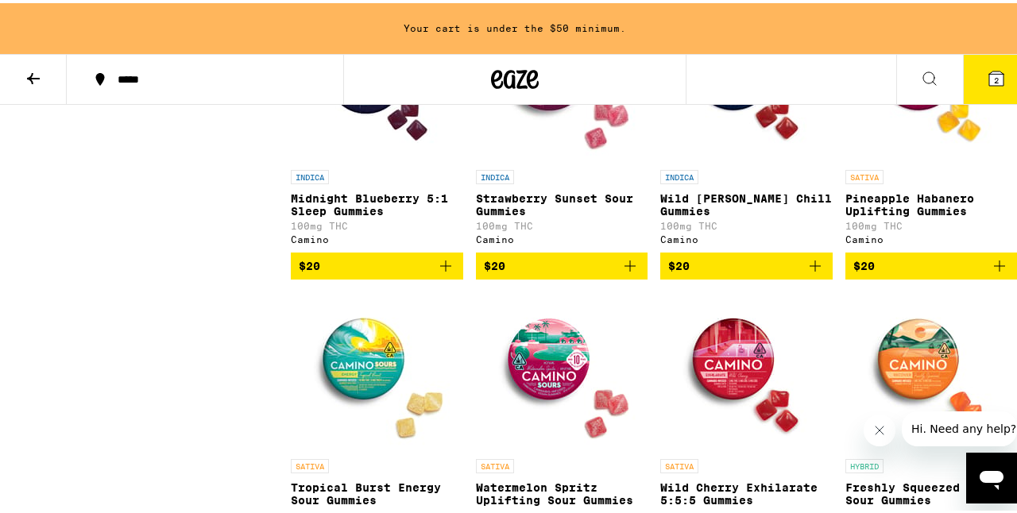
scroll to position [4072, 0]
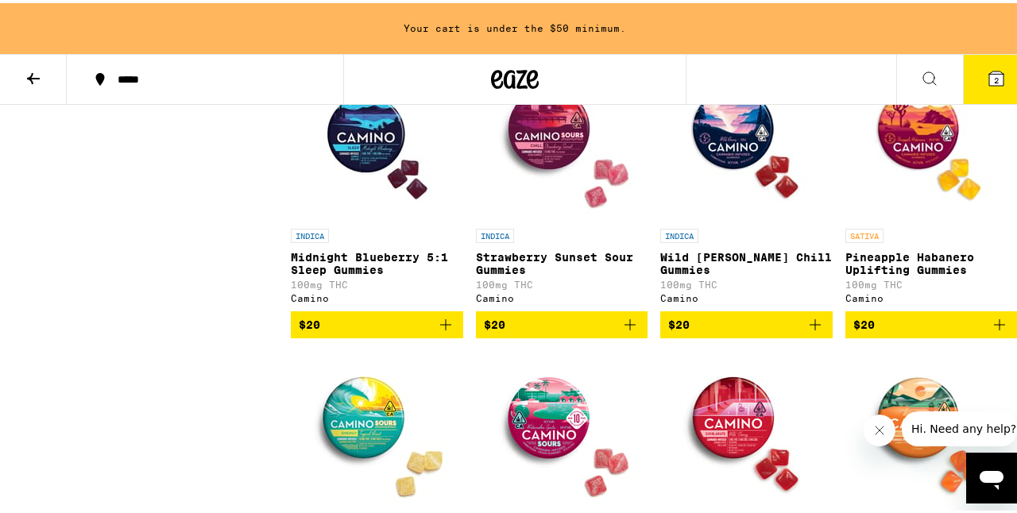
click at [928, 218] on img "Open page for Pineapple Habanero Uplifting Gummies from Camino" at bounding box center [930, 138] width 159 height 159
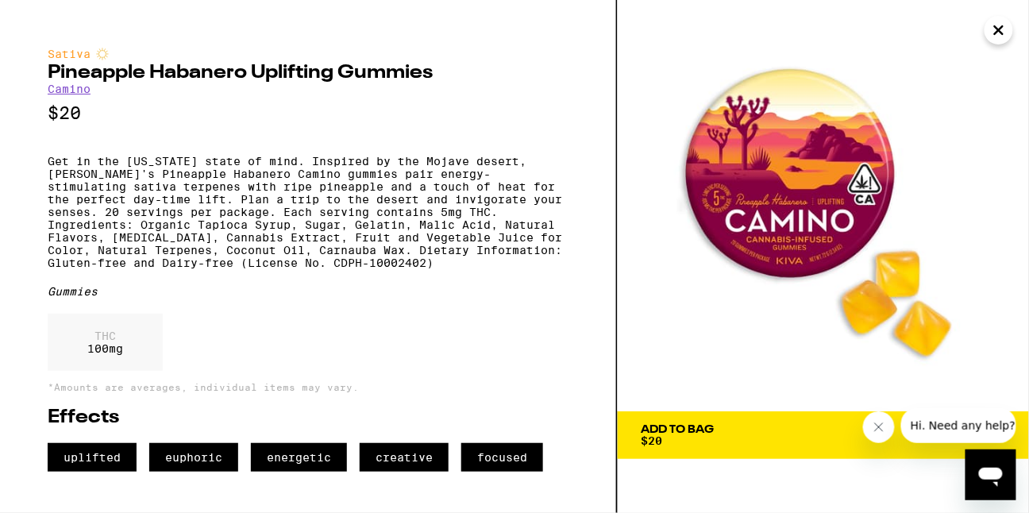
click at [1005, 35] on icon "Close" at bounding box center [999, 30] width 19 height 24
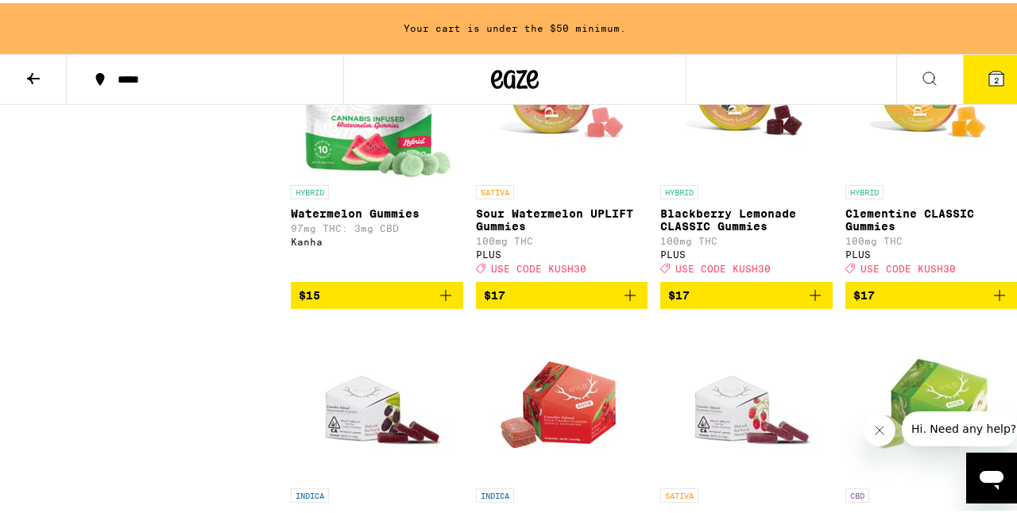
scroll to position [2349, 0]
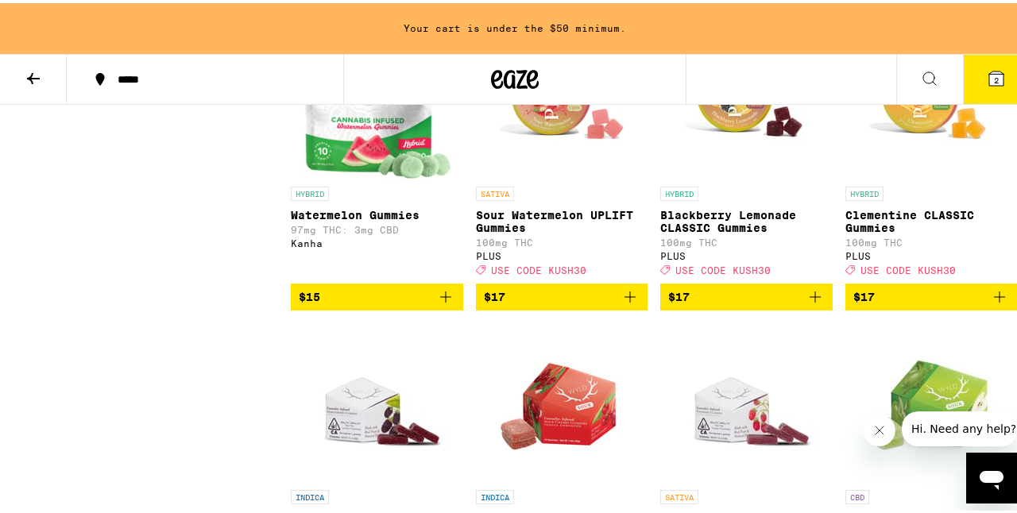
click at [753, 176] on img "Open page for Blackberry Lemonade CLASSIC Gummies from PLUS" at bounding box center [745, 96] width 159 height 159
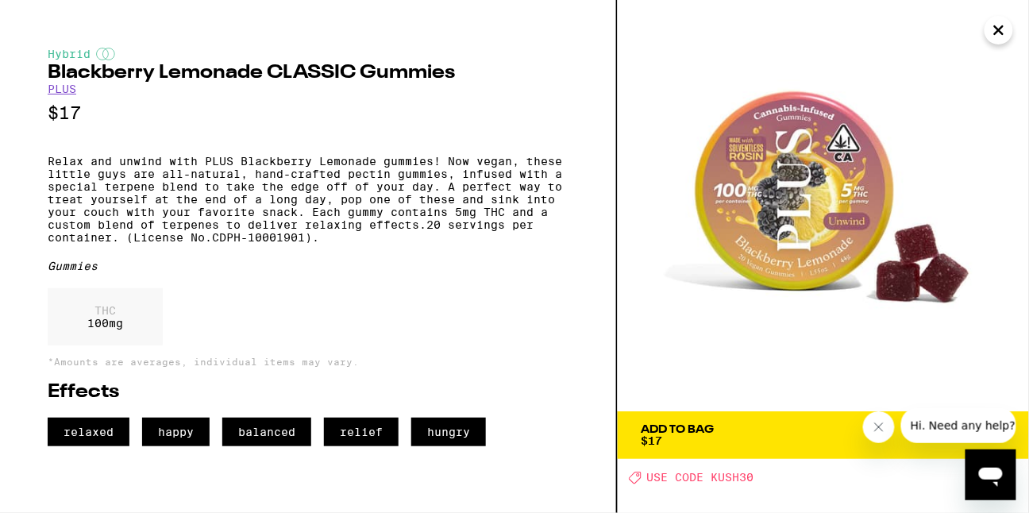
click at [995, 31] on icon "Close" at bounding box center [999, 30] width 19 height 24
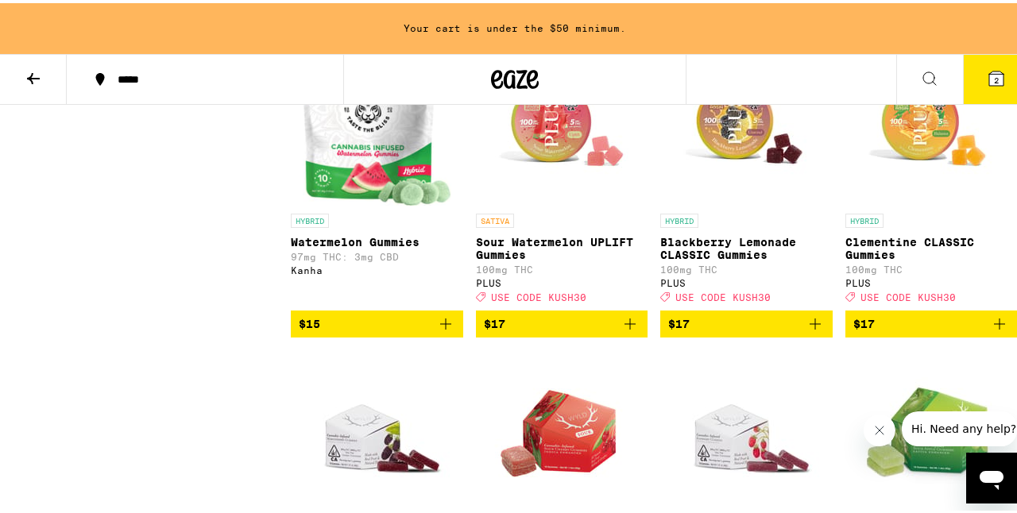
scroll to position [2323, 0]
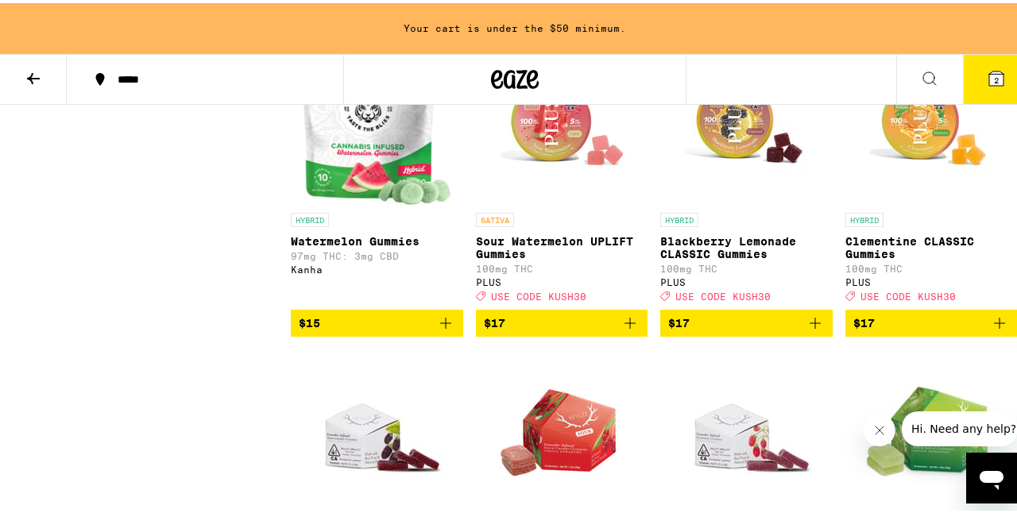
click at [547, 194] on img "Open page for Sour Watermelon UPLIFT Gummies from PLUS" at bounding box center [561, 122] width 159 height 159
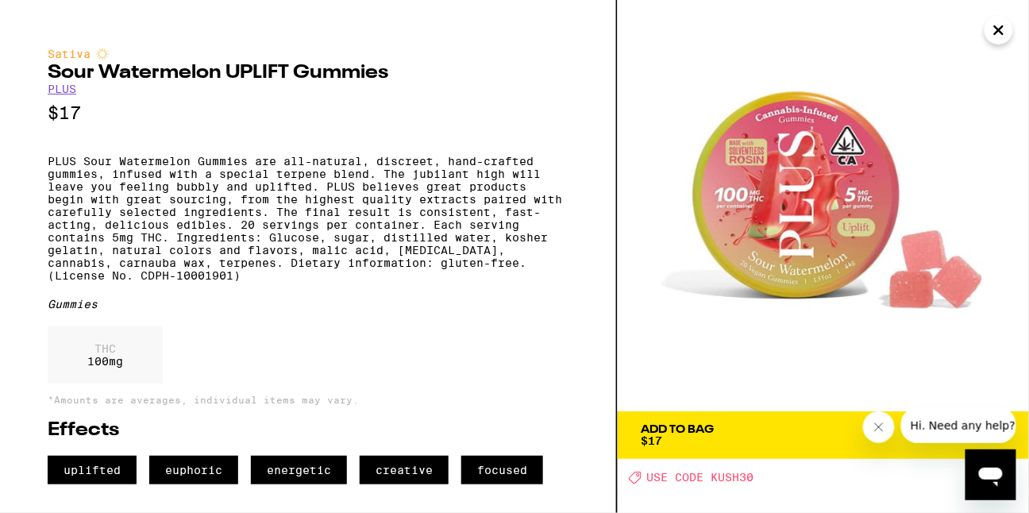
click at [726, 432] on span "Add To Bag $17" at bounding box center [824, 435] width 364 height 22
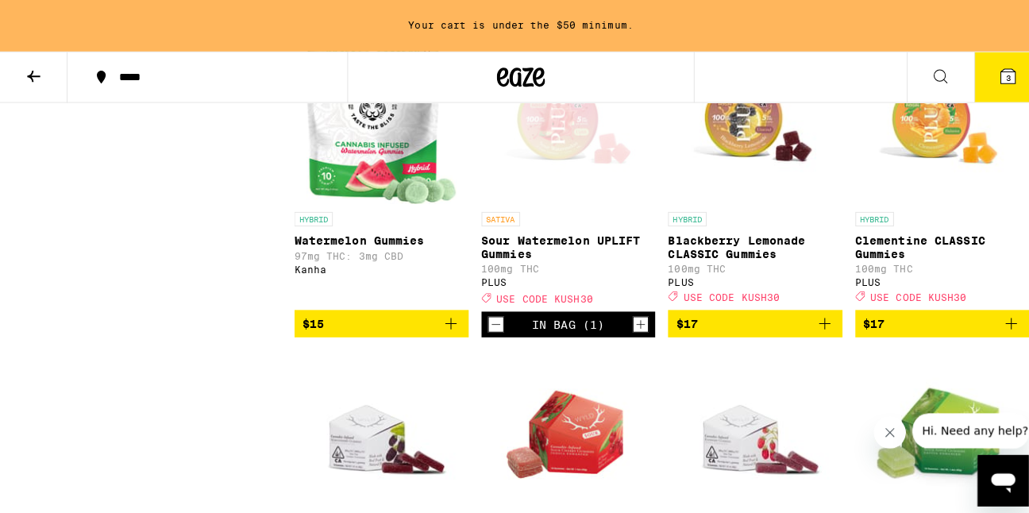
scroll to position [2272, 0]
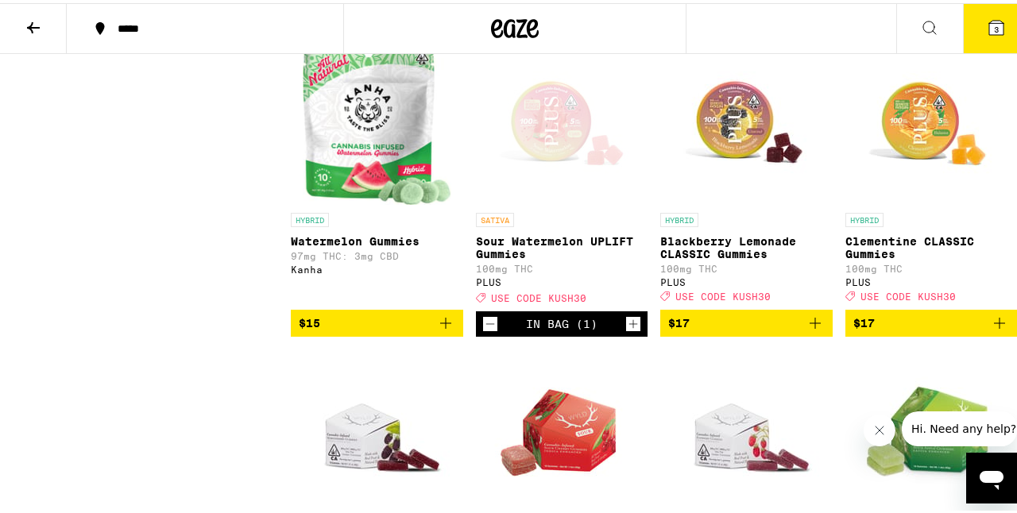
click at [986, 34] on button "3" at bounding box center [996, 25] width 67 height 49
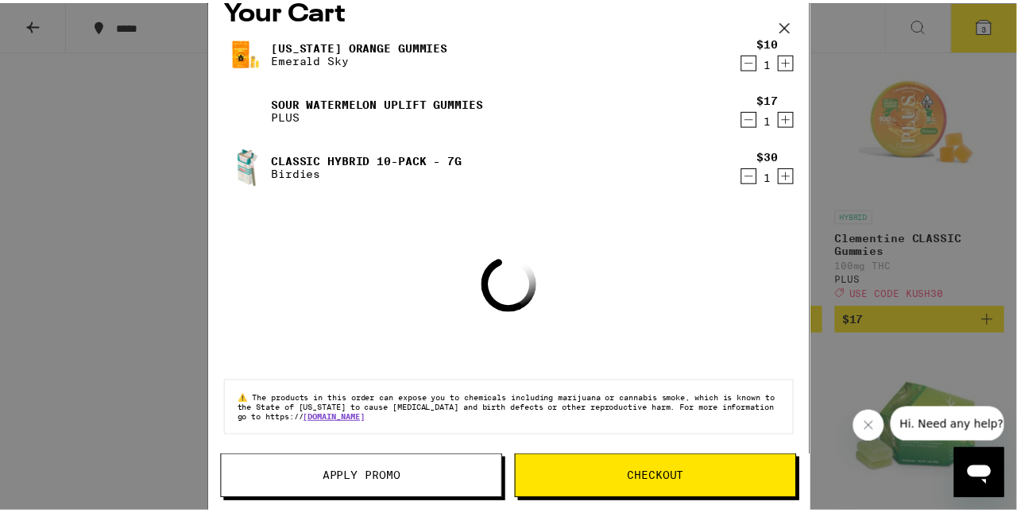
scroll to position [4, 0]
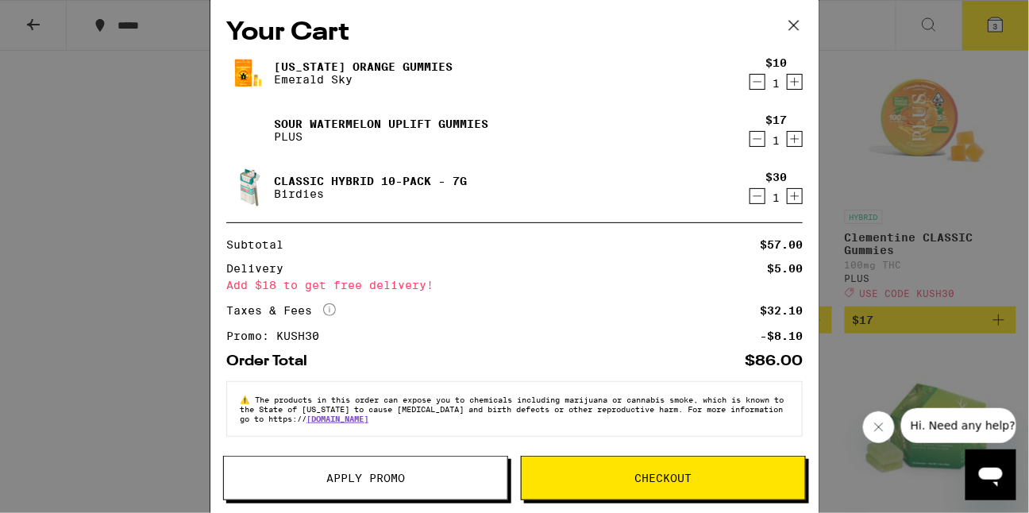
click at [949, 266] on div "Your Cart [US_STATE] Orange Gummies Emerald Sky $10 1 Sour Watermelon UPLIFT Gu…" at bounding box center [514, 256] width 1029 height 513
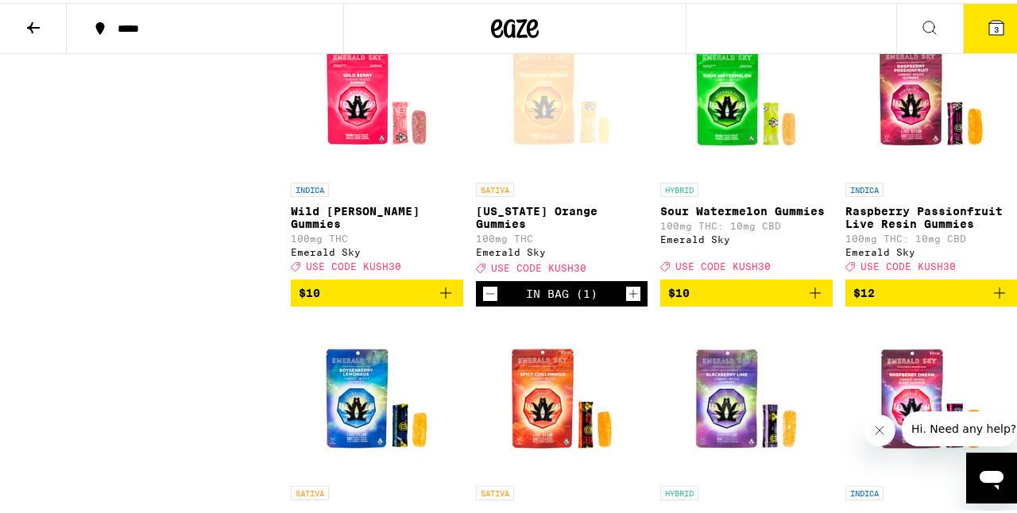
scroll to position [217, 0]
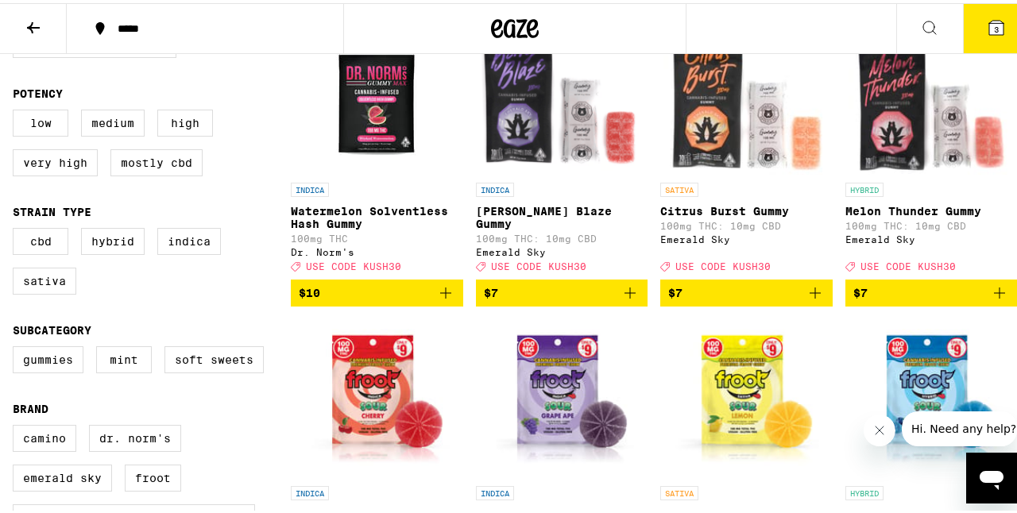
click at [39, 30] on icon at bounding box center [33, 24] width 19 height 19
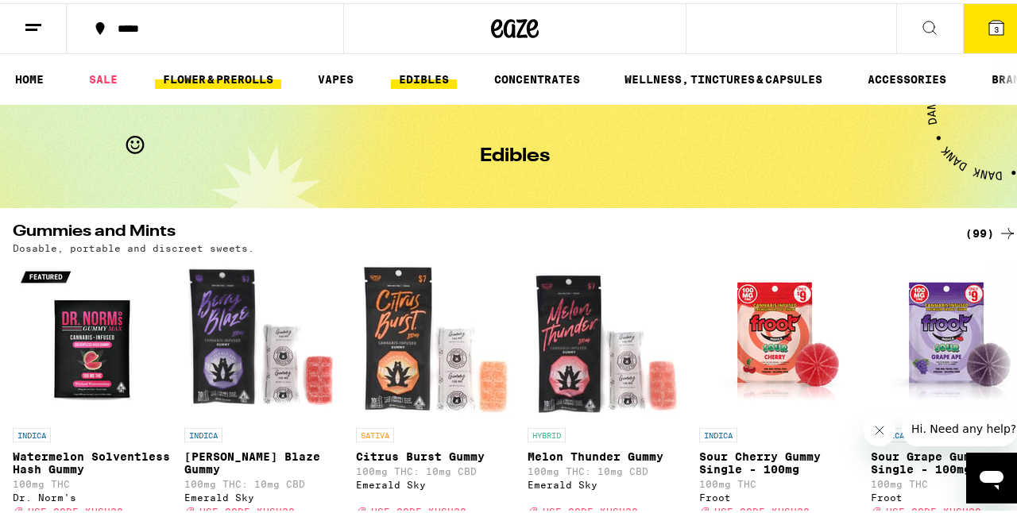
click at [225, 68] on link "FLOWER & PREROLLS" at bounding box center [218, 76] width 126 height 19
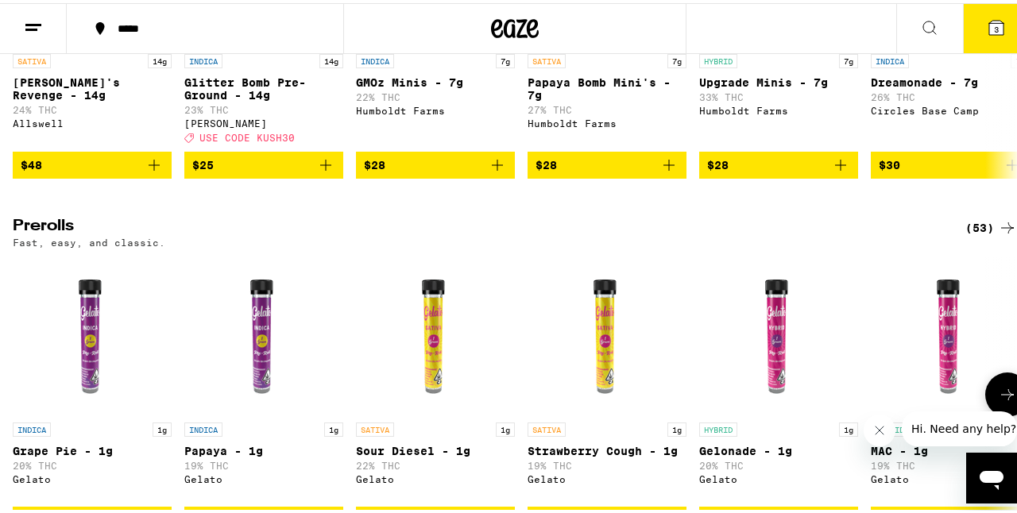
scroll to position [762, 0]
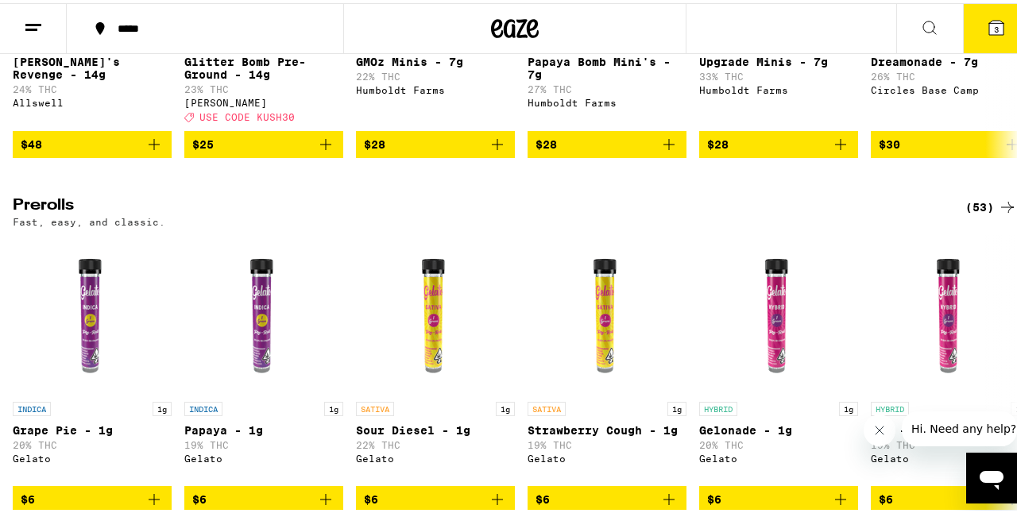
click at [976, 214] on div "(53)" at bounding box center [991, 204] width 52 height 19
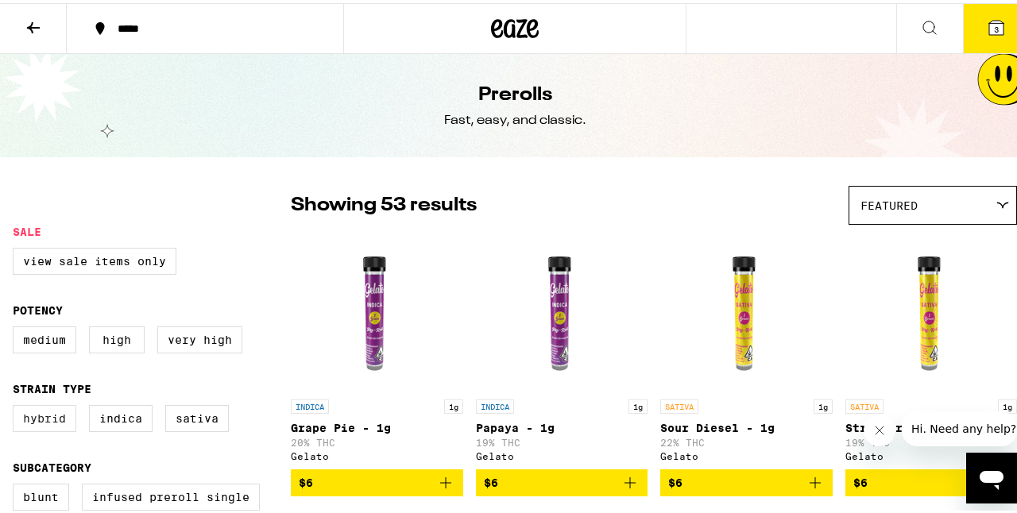
click at [33, 412] on label "Hybrid" at bounding box center [45, 415] width 64 height 27
click at [17, 405] on input "Hybrid" at bounding box center [16, 404] width 1 height 1
checkbox input "true"
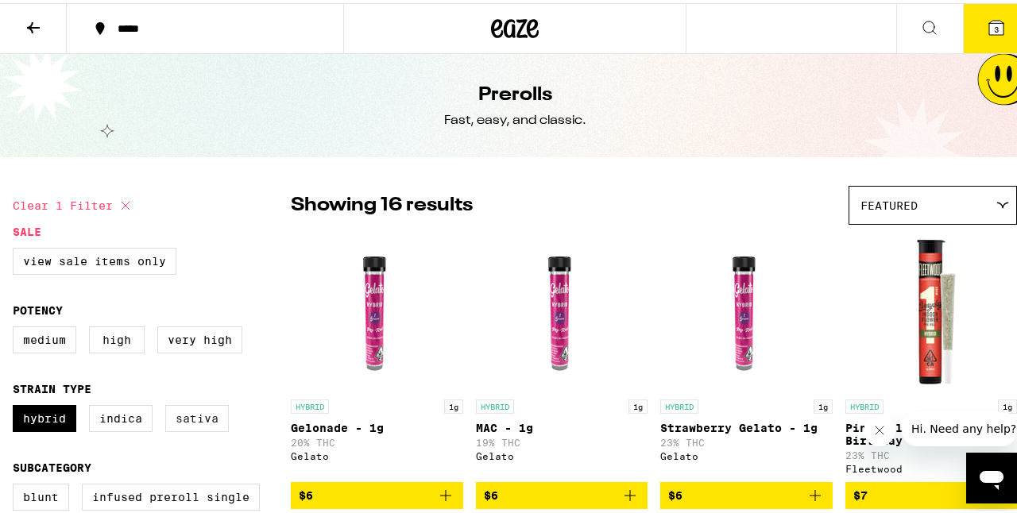
click at [187, 422] on label "Sativa" at bounding box center [197, 415] width 64 height 27
click at [17, 405] on input "Sativa" at bounding box center [16, 404] width 1 height 1
checkbox input "true"
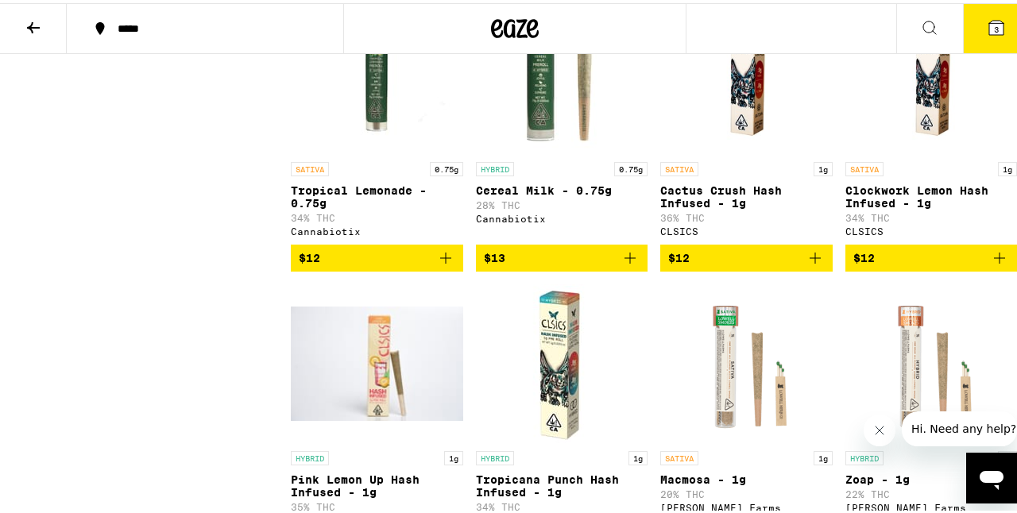
scroll to position [1229, 0]
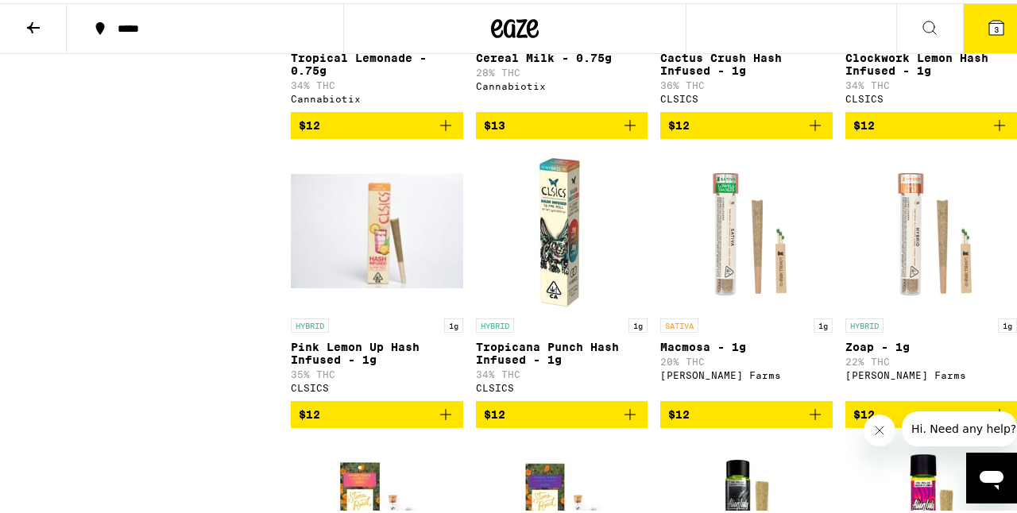
click at [729, 249] on img "Open page for Macmosa - 1g from Lowell Farms" at bounding box center [745, 228] width 159 height 159
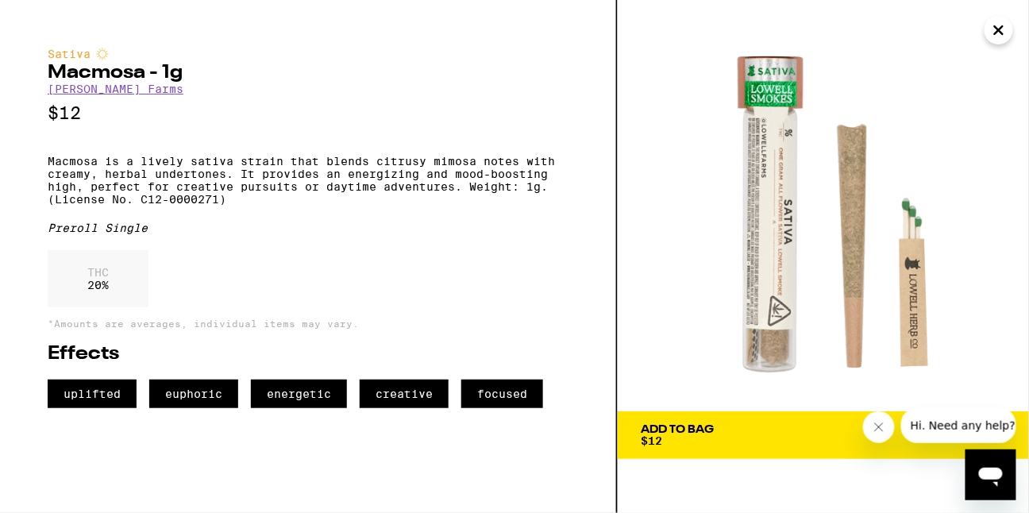
click at [998, 36] on icon "Close" at bounding box center [999, 30] width 19 height 24
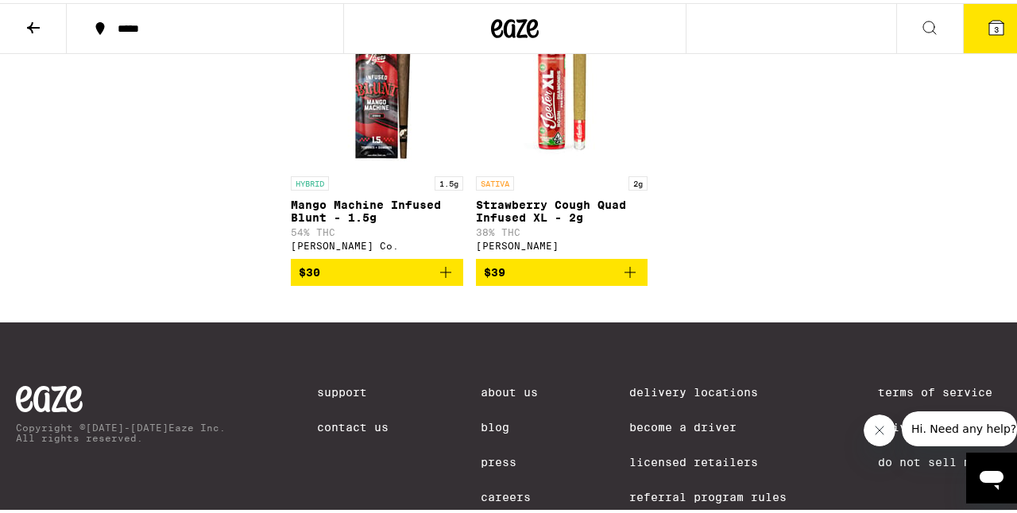
scroll to position [2557, 0]
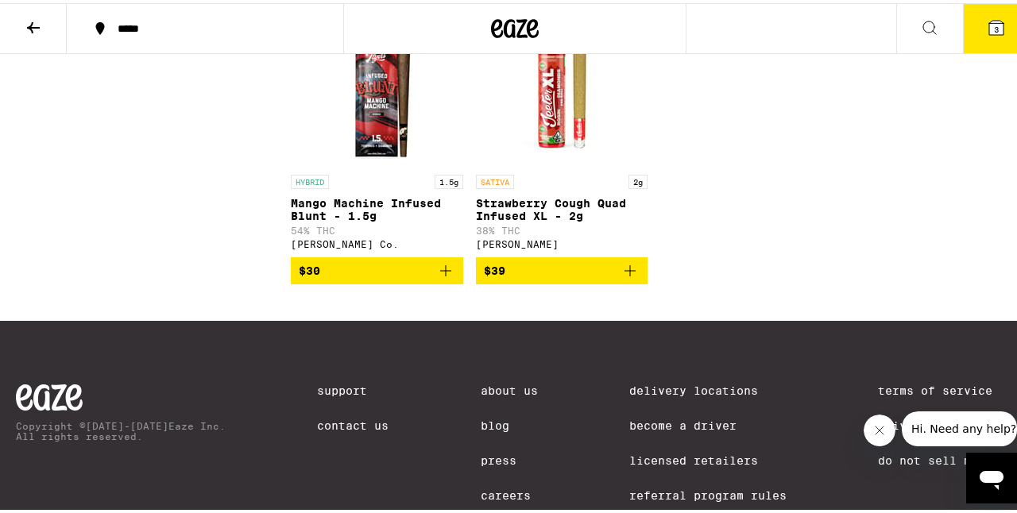
click at [21, 5] on button at bounding box center [33, 26] width 67 height 50
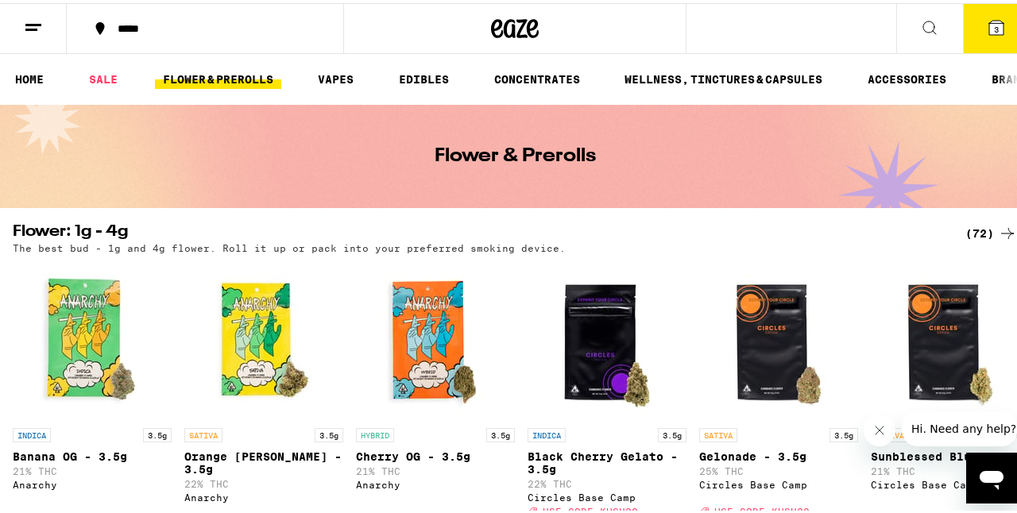
click at [32, 21] on line at bounding box center [33, 21] width 16 height 0
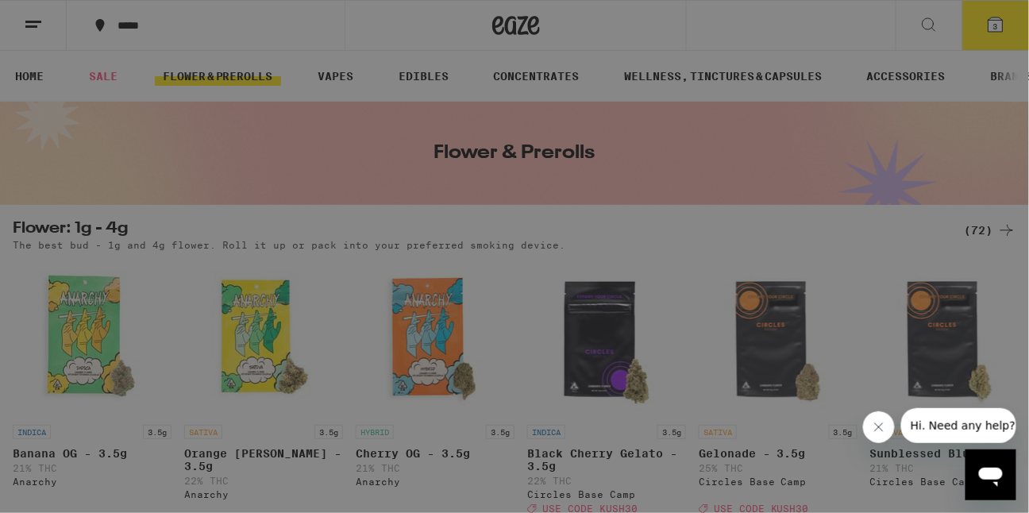
click at [434, 127] on div "Menu Shop Buy It Again Sale Flower & Prerolls Vapes Edibles Concentrates Wellne…" at bounding box center [514, 256] width 1029 height 513
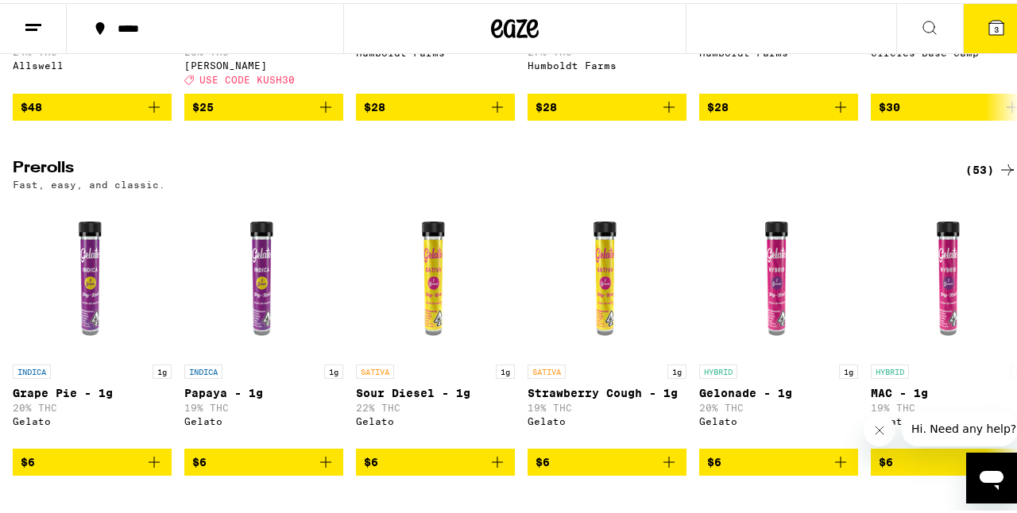
scroll to position [847, 0]
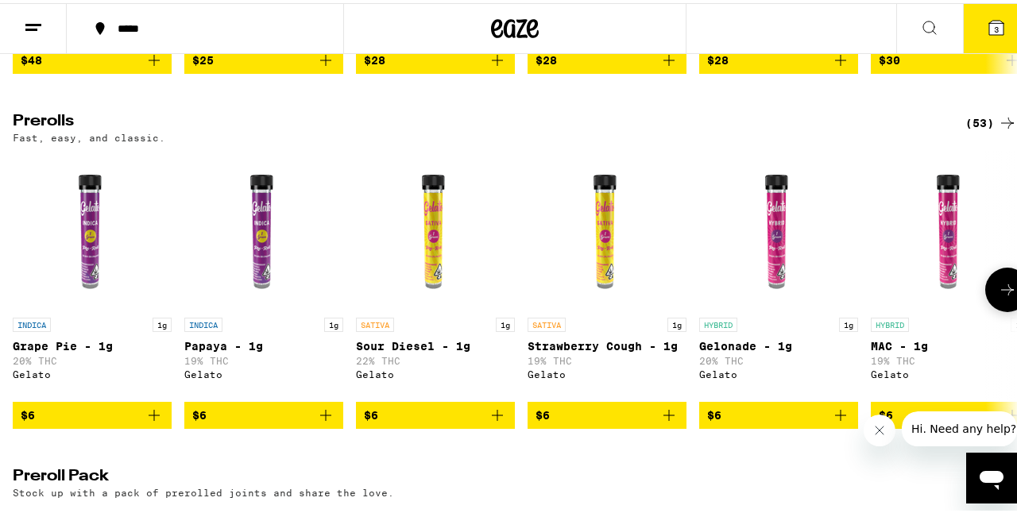
click at [670, 422] on icon "Add to bag" at bounding box center [668, 412] width 19 height 19
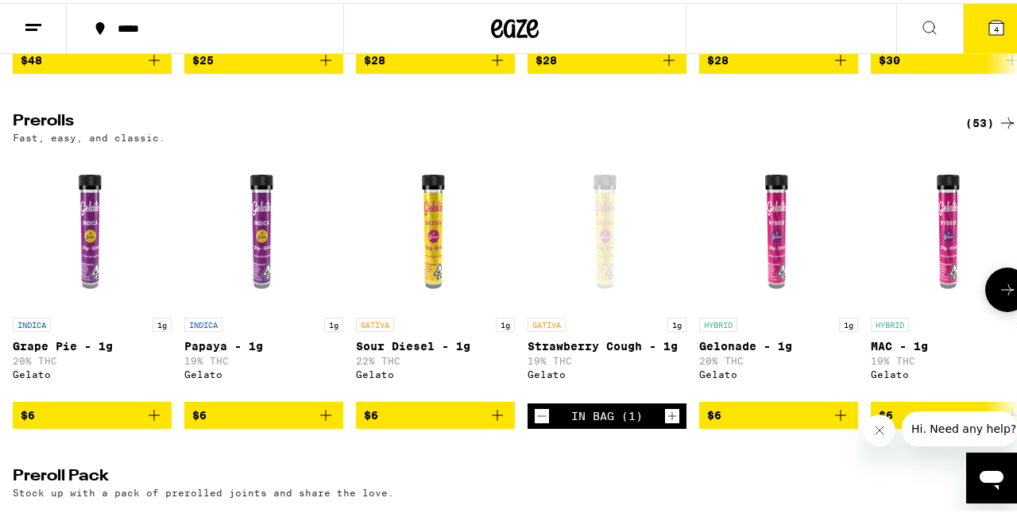
click at [998, 296] on icon at bounding box center [1007, 286] width 19 height 19
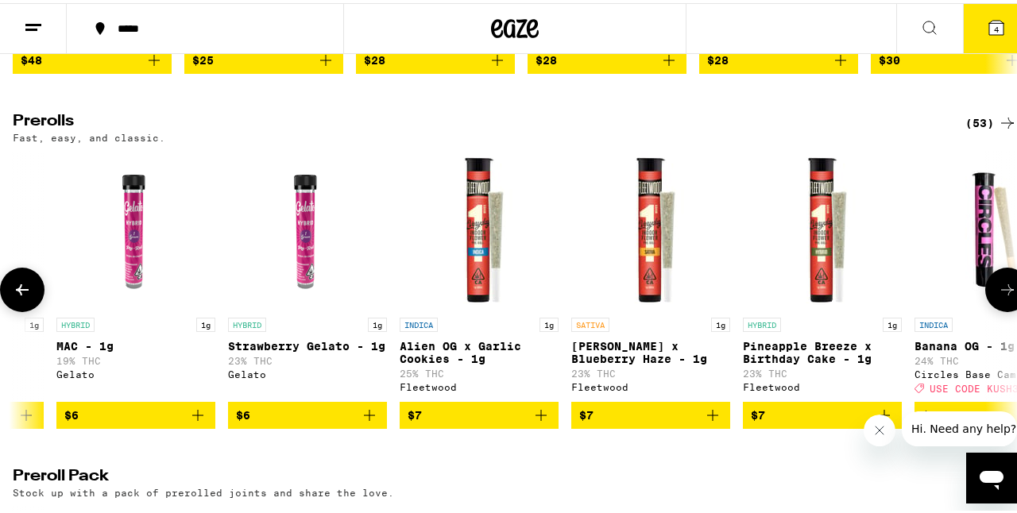
scroll to position [0, 818]
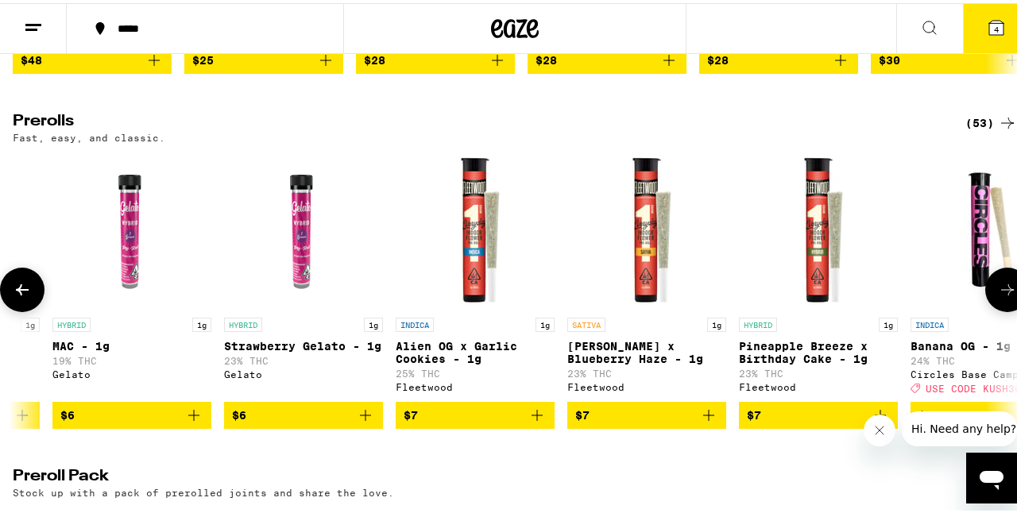
click at [998, 296] on icon at bounding box center [1007, 286] width 19 height 19
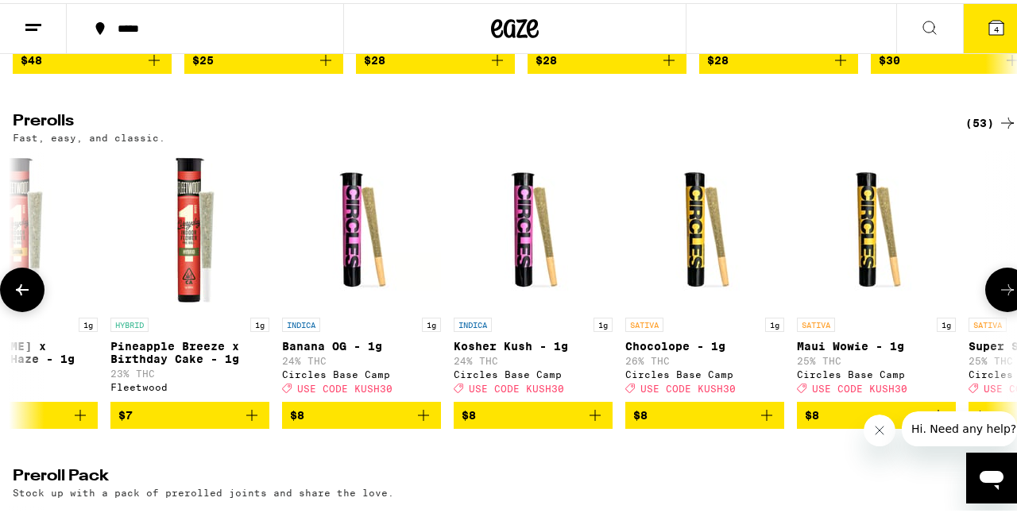
scroll to position [0, 1636]
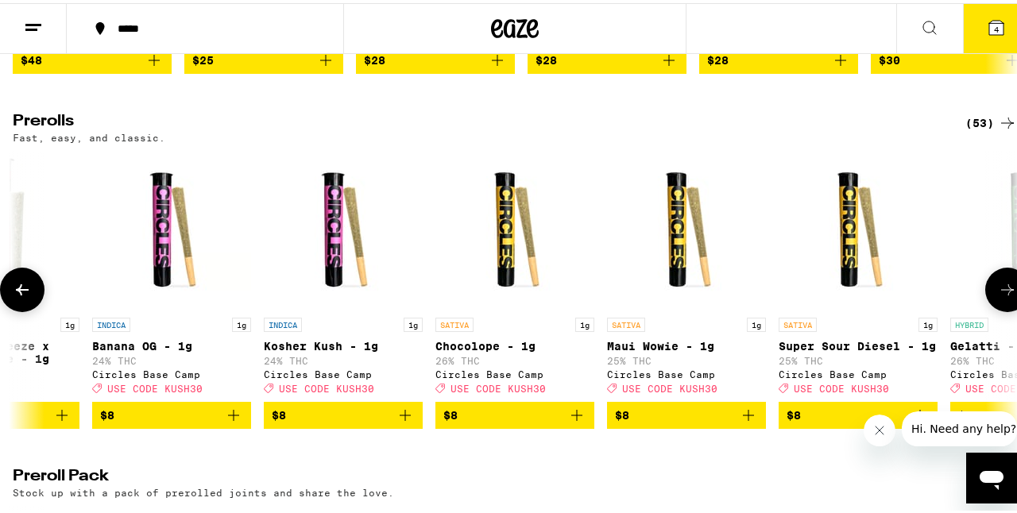
click at [998, 296] on icon at bounding box center [1007, 286] width 19 height 19
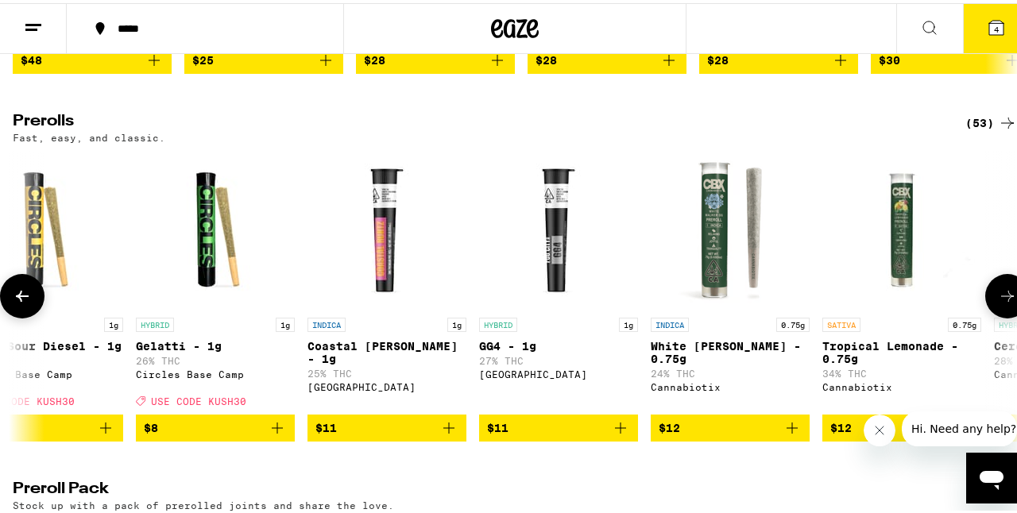
scroll to position [0, 2454]
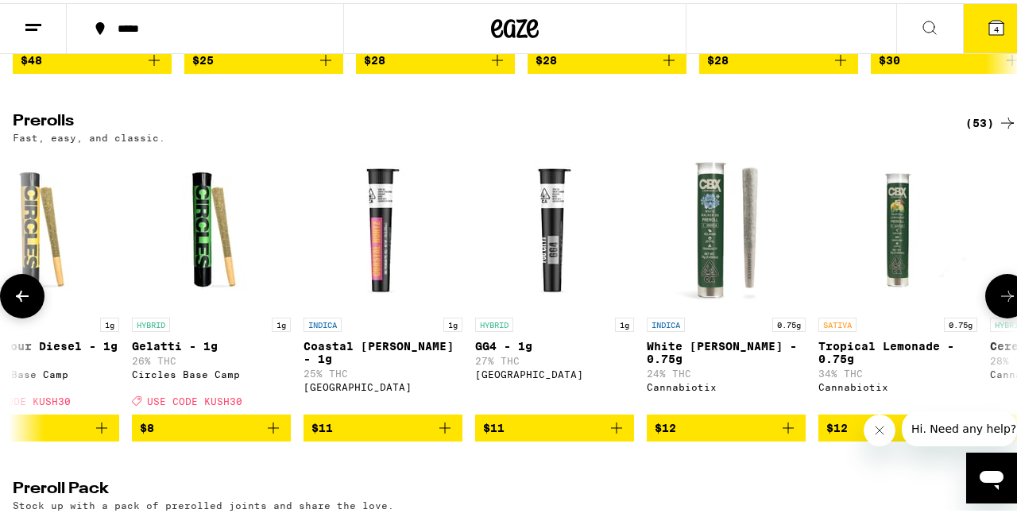
click at [995, 309] on button at bounding box center [1007, 293] width 44 height 44
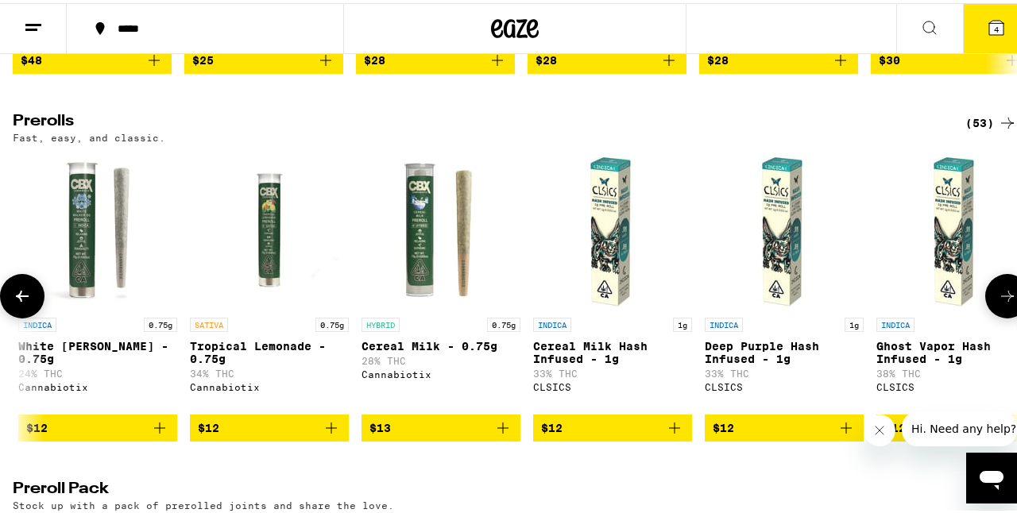
scroll to position [0, 3272]
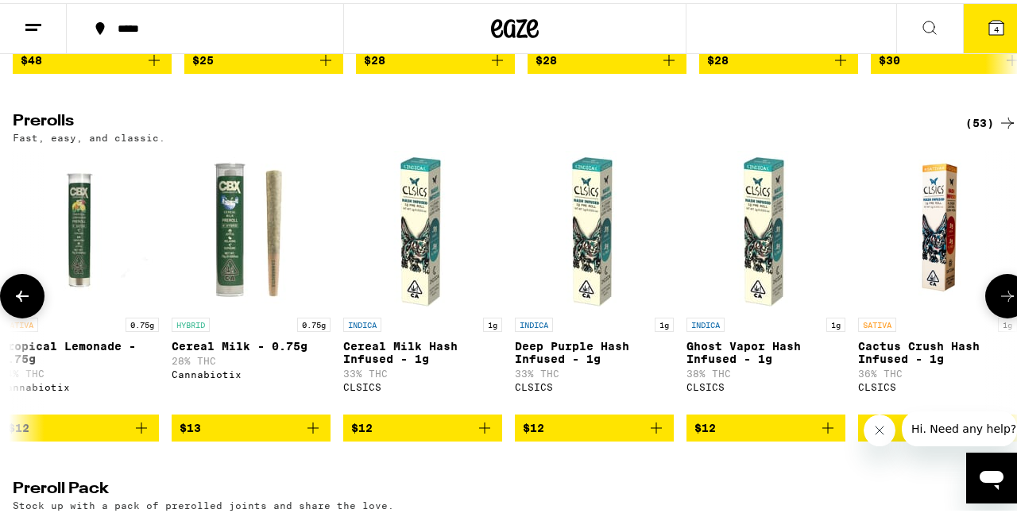
click at [994, 309] on button at bounding box center [1007, 293] width 44 height 44
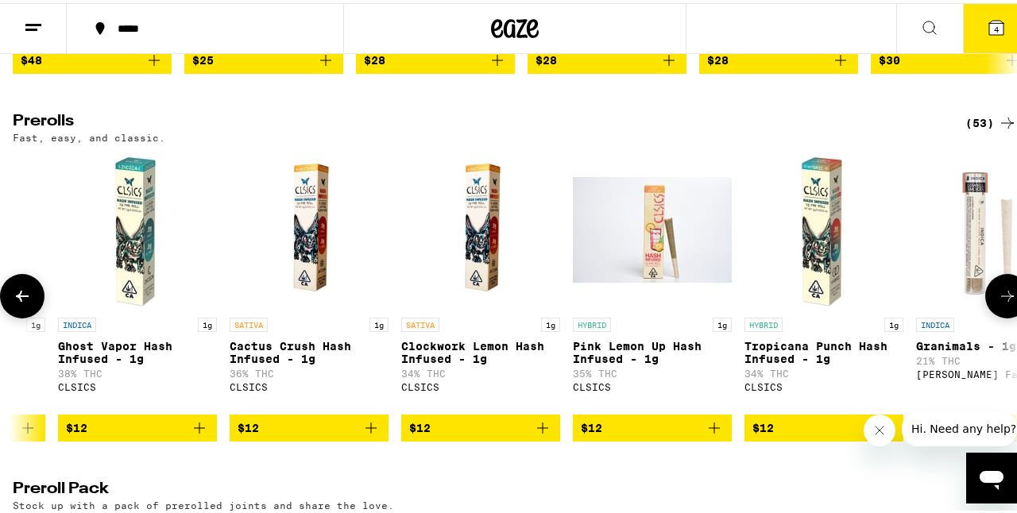
scroll to position [0, 4090]
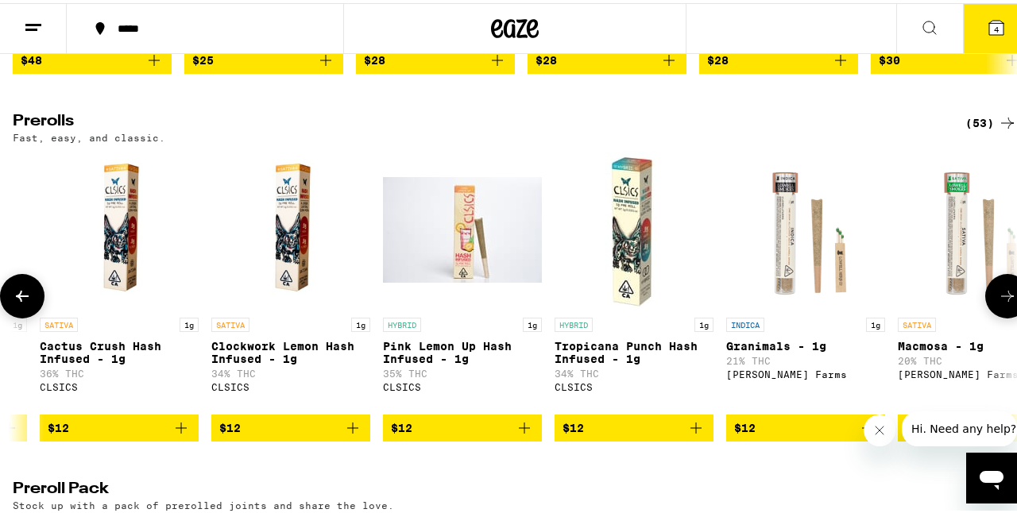
click at [994, 309] on button at bounding box center [1007, 293] width 44 height 44
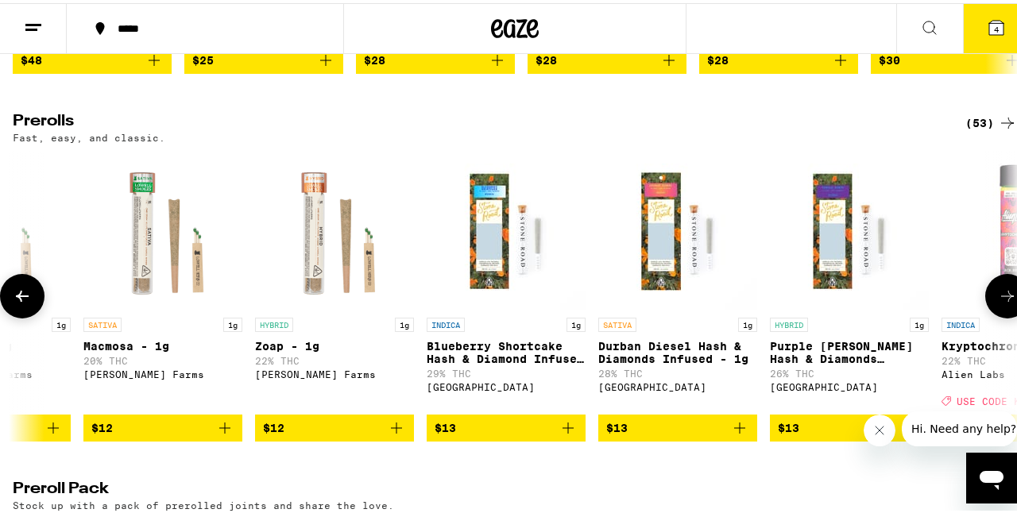
scroll to position [0, 4908]
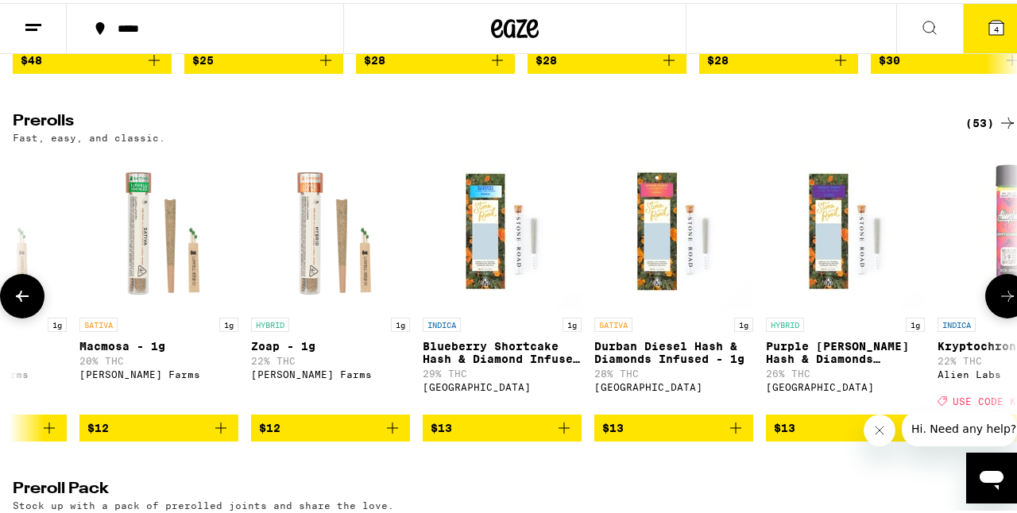
click at [994, 309] on button at bounding box center [1007, 293] width 44 height 44
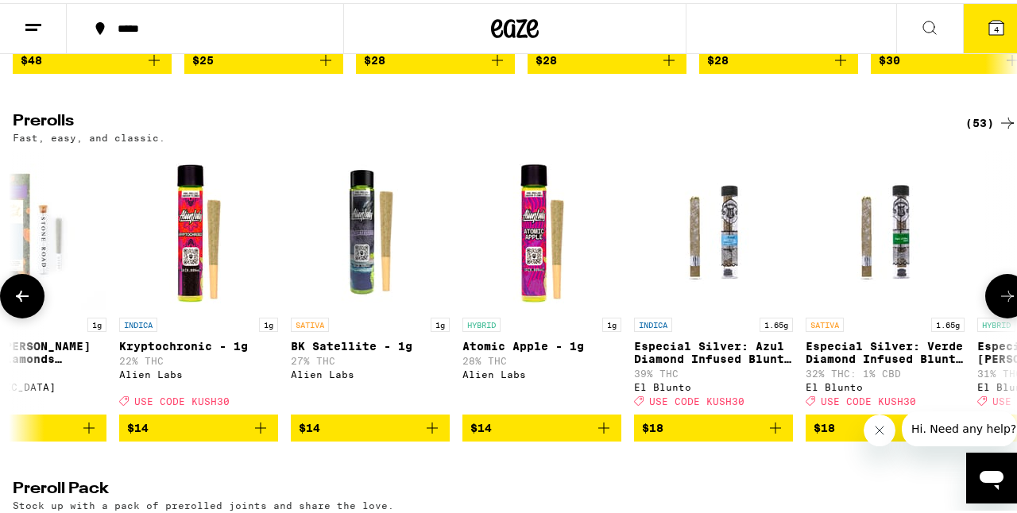
click at [994, 309] on button at bounding box center [1007, 293] width 44 height 44
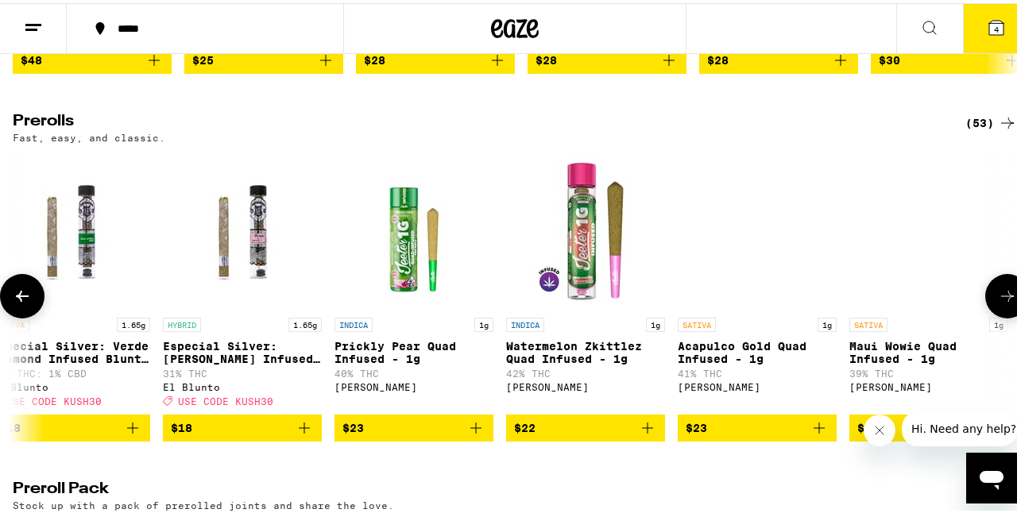
scroll to position [0, 6545]
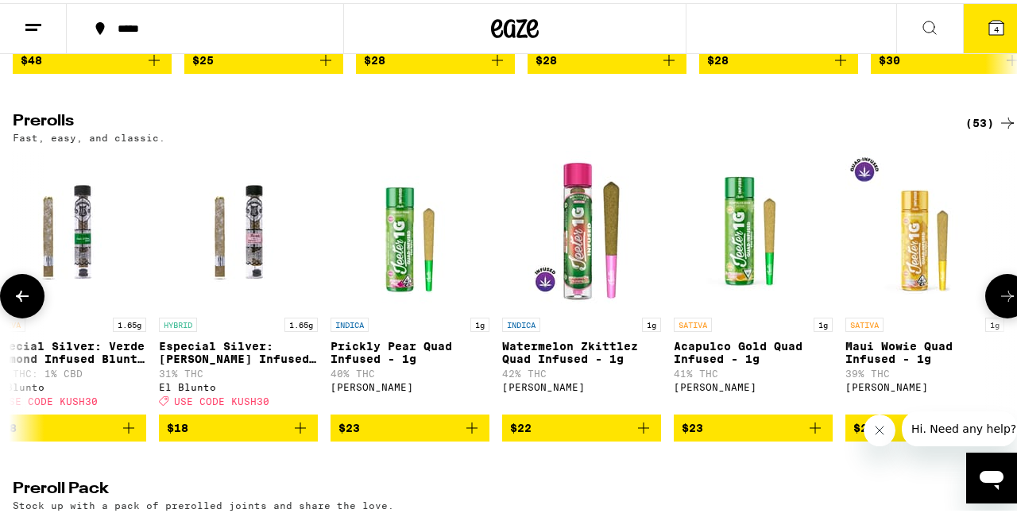
click at [998, 303] on icon at bounding box center [1007, 293] width 19 height 19
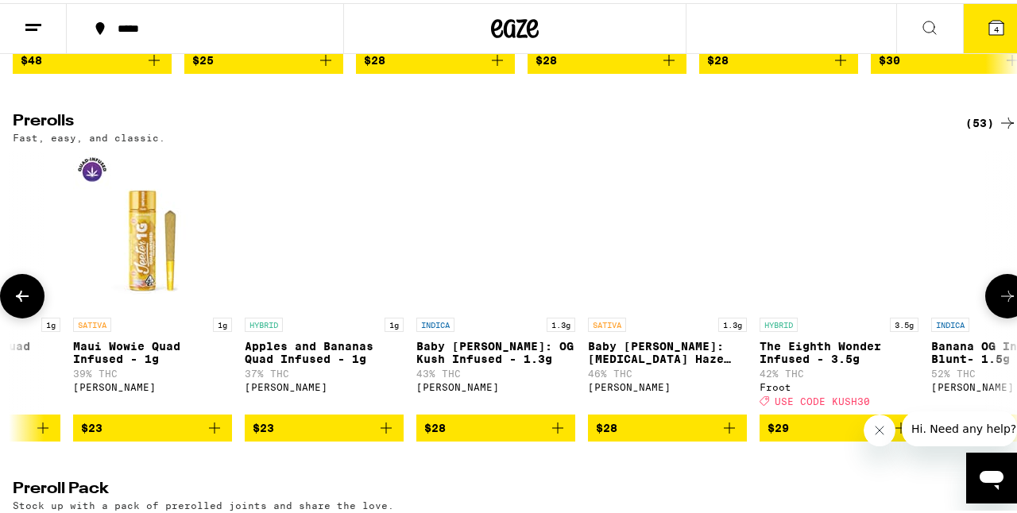
scroll to position [0, 7363]
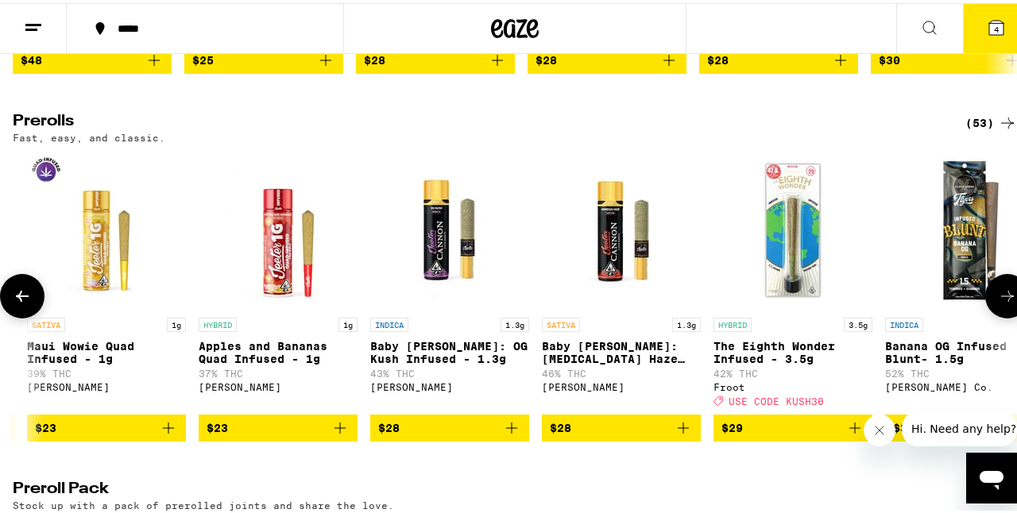
click at [998, 303] on icon at bounding box center [1007, 293] width 19 height 19
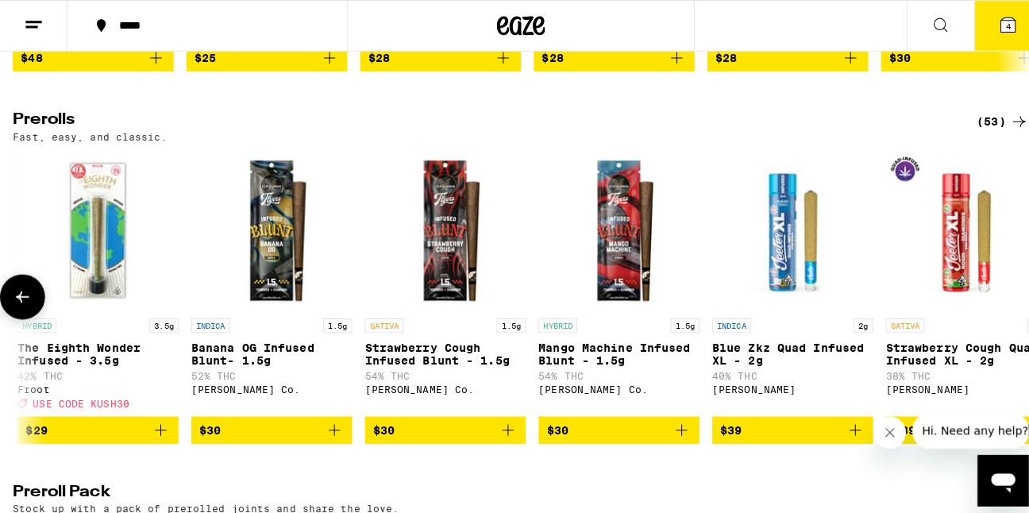
scroll to position [0, 8101]
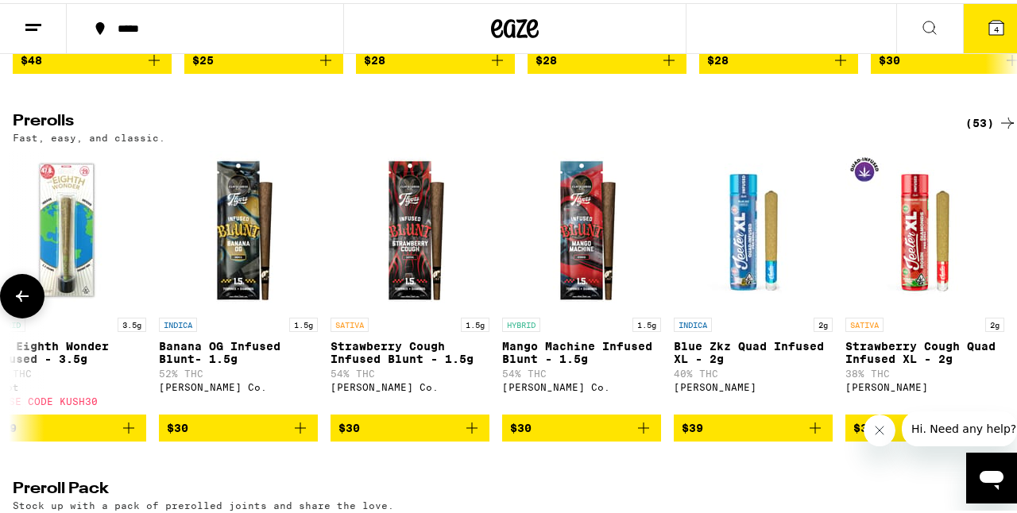
click at [998, 315] on div at bounding box center [1007, 293] width 44 height 44
click at [991, 48] on button "4" at bounding box center [996, 25] width 67 height 49
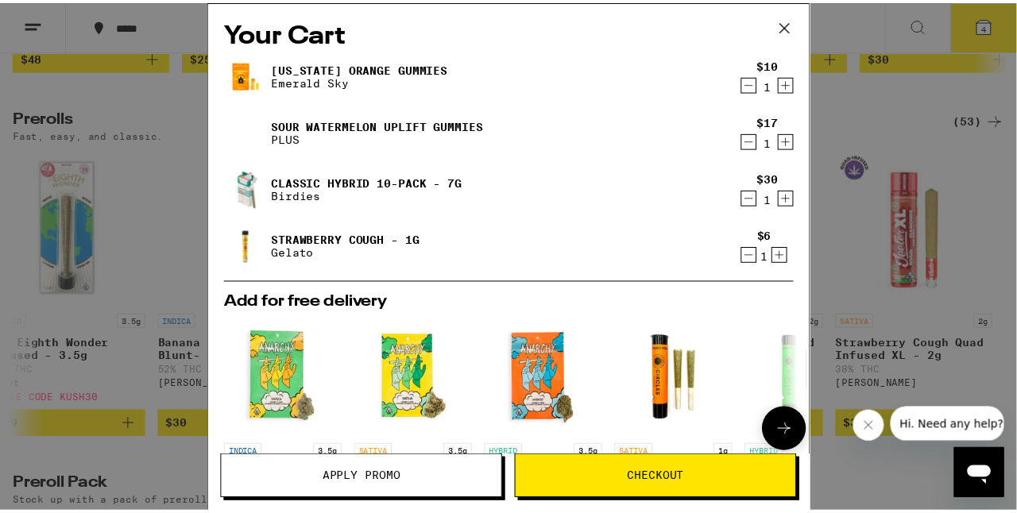
scroll to position [340, 0]
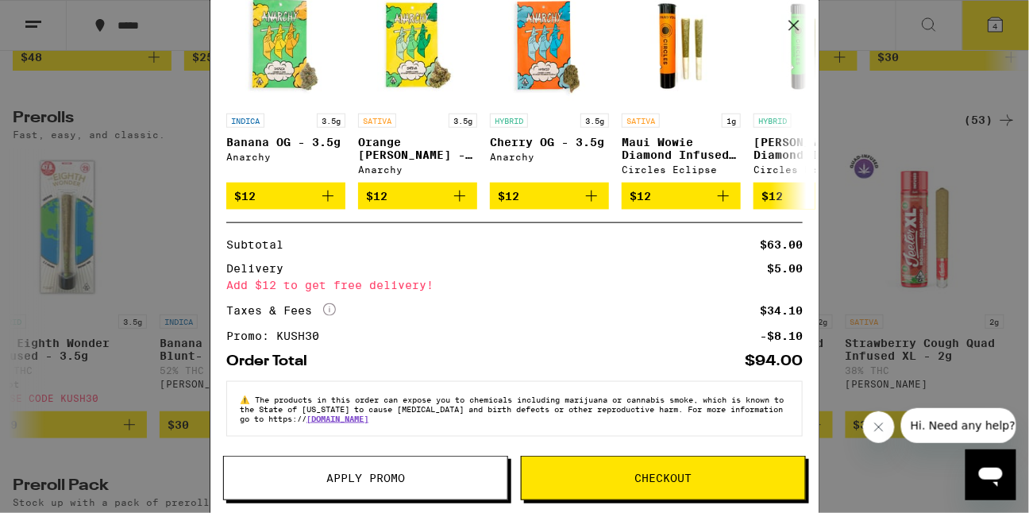
click at [950, 123] on div "Your Cart [US_STATE] Orange Gummies Emerald Sky $10 1 Sour Watermelon UPLIFT Gu…" at bounding box center [514, 256] width 1029 height 513
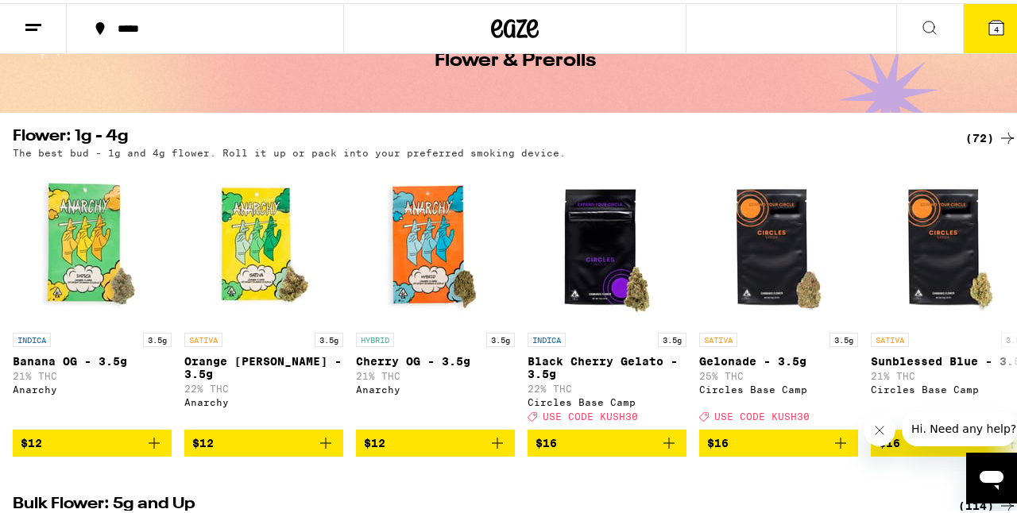
scroll to position [122, 0]
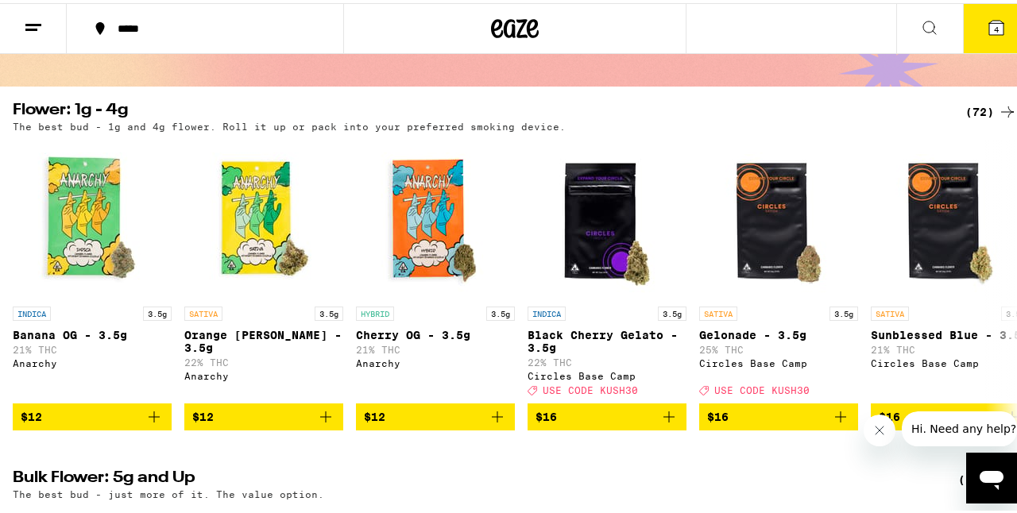
click at [965, 107] on div "(72)" at bounding box center [991, 108] width 52 height 19
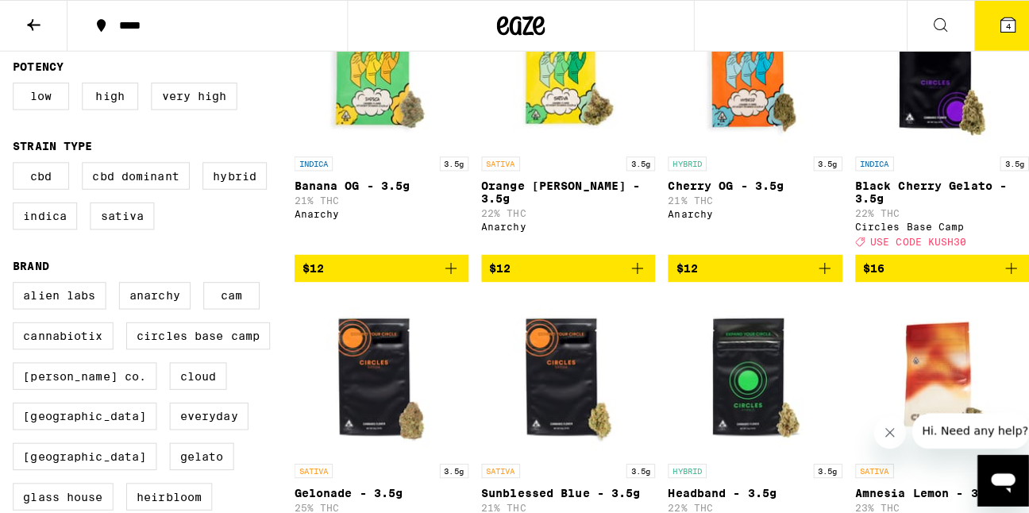
scroll to position [248, 0]
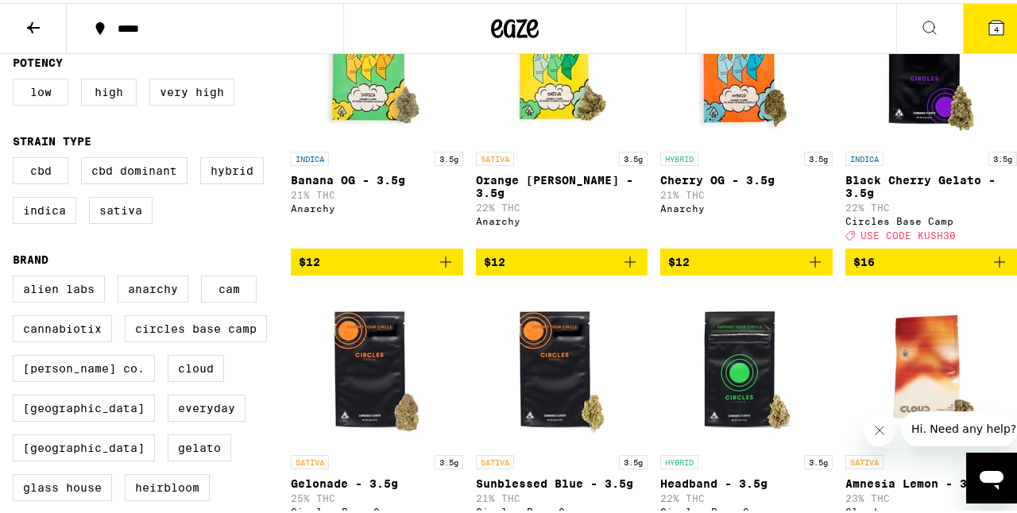
click at [630, 268] on icon "Add to bag" at bounding box center [629, 258] width 19 height 19
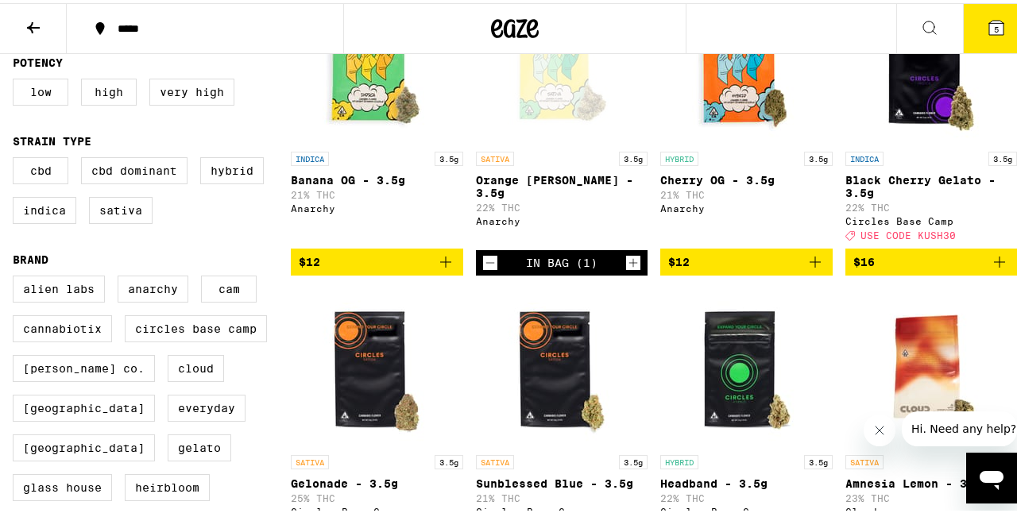
click at [989, 16] on icon at bounding box center [995, 24] width 19 height 19
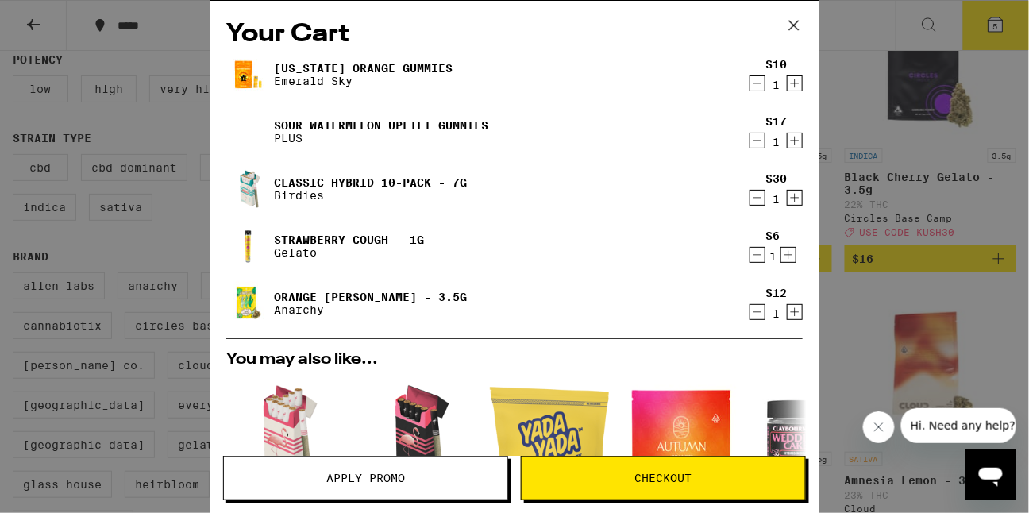
scroll to position [397, 0]
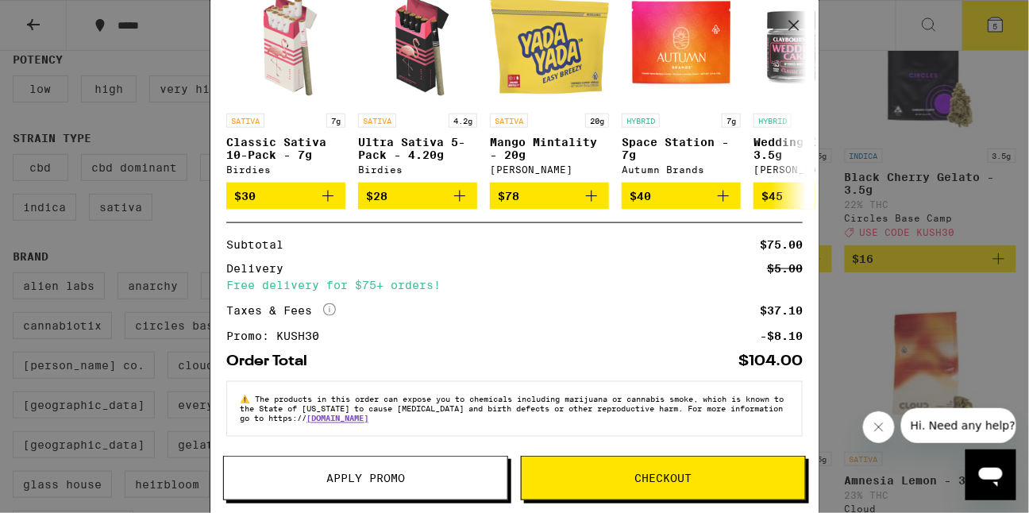
click at [622, 477] on span "Checkout" at bounding box center [664, 478] width 284 height 11
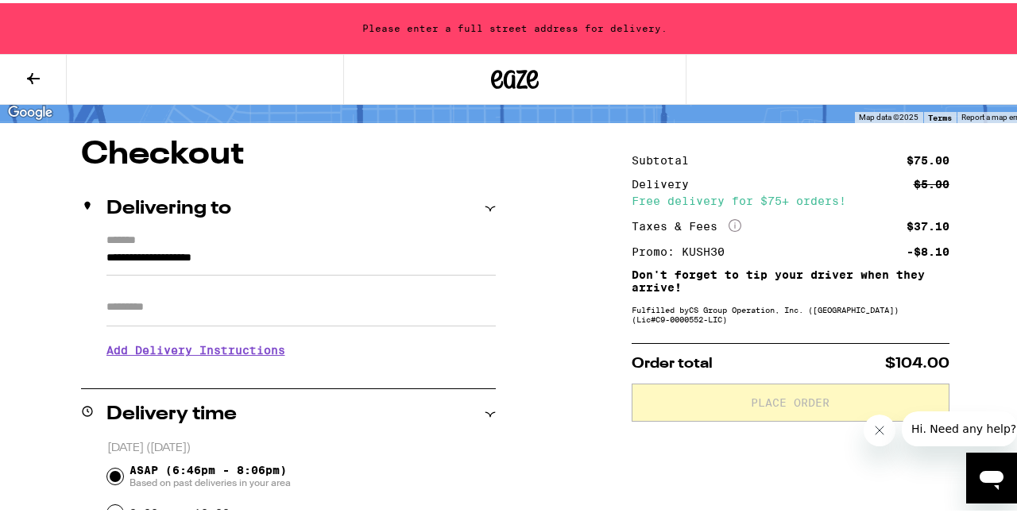
scroll to position [108, 0]
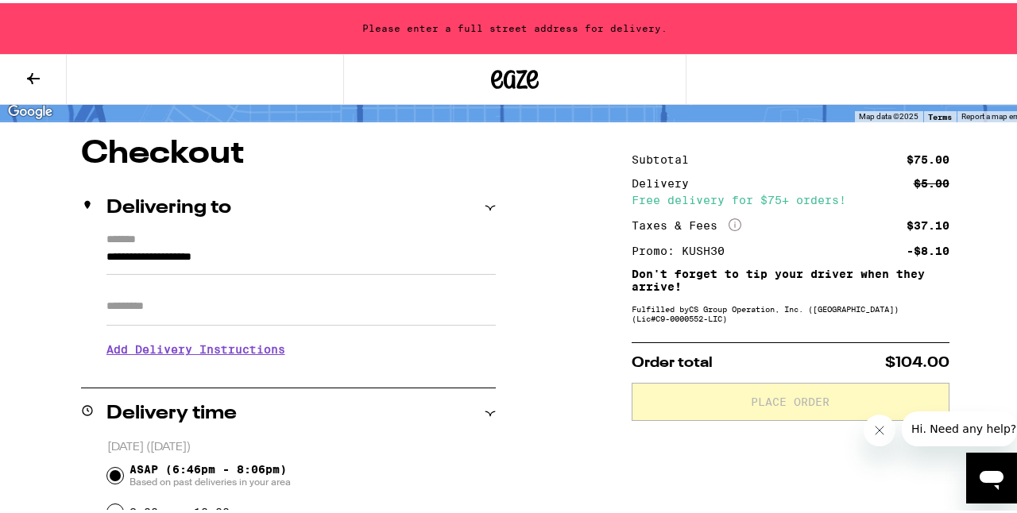
click at [258, 260] on input "**********" at bounding box center [300, 258] width 389 height 27
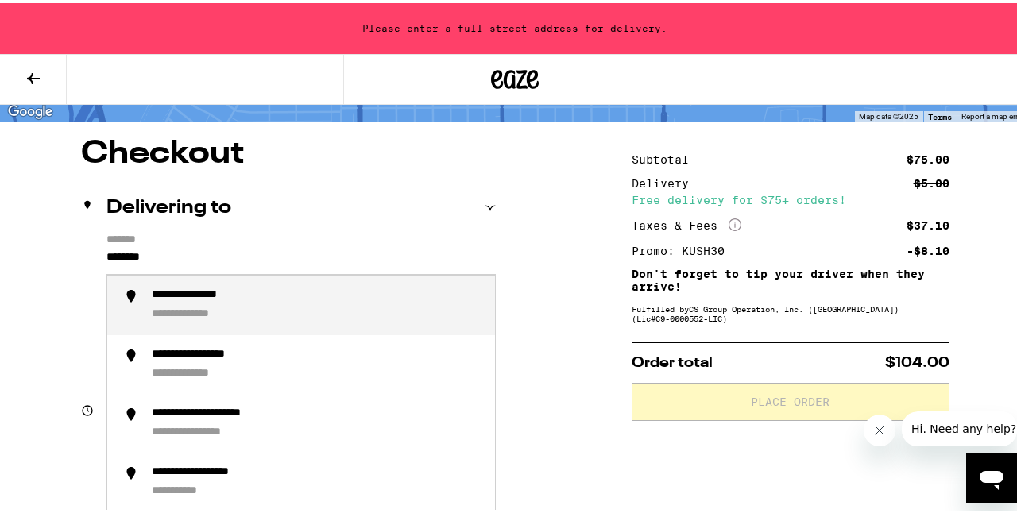
click at [222, 308] on div "**********" at bounding box center [202, 311] width 101 height 14
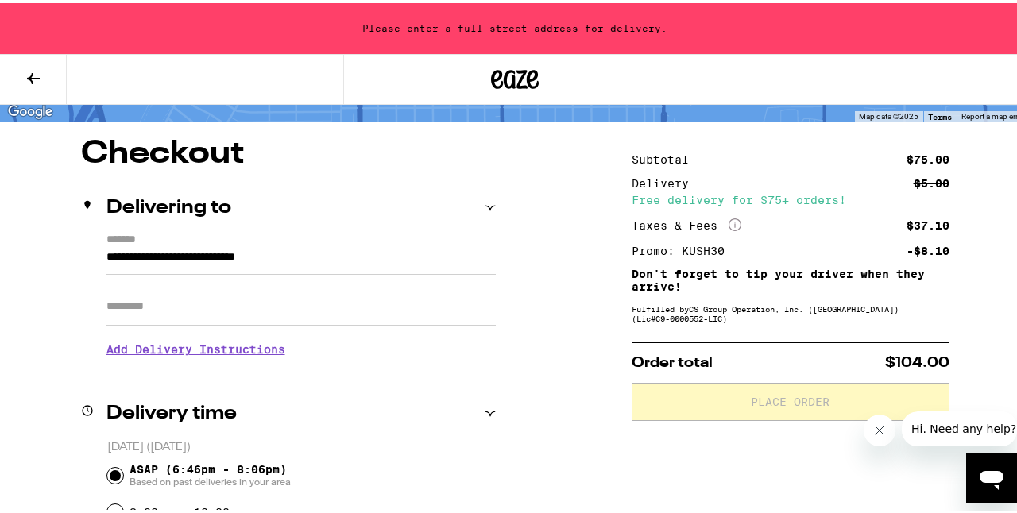
type input "**********"
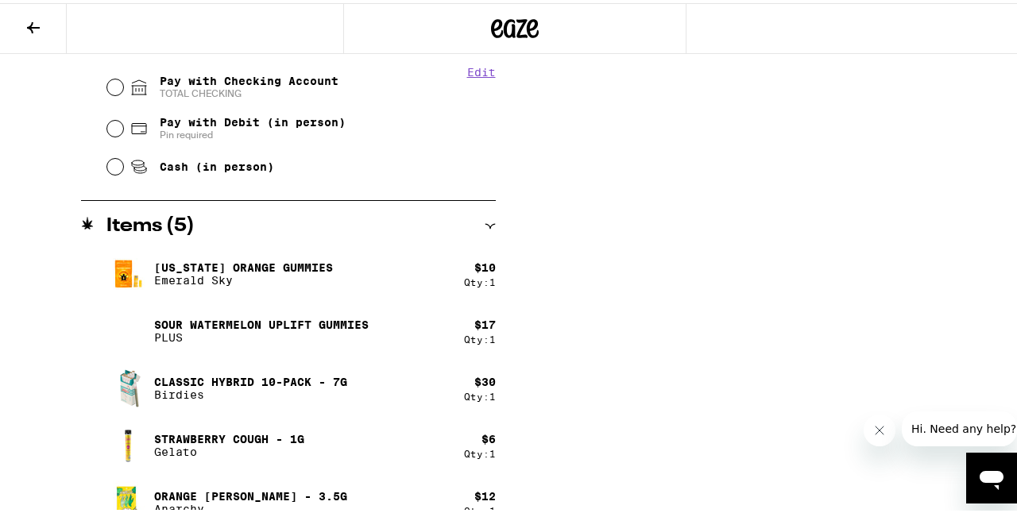
scroll to position [743, 0]
